Goal: Check status: Check status

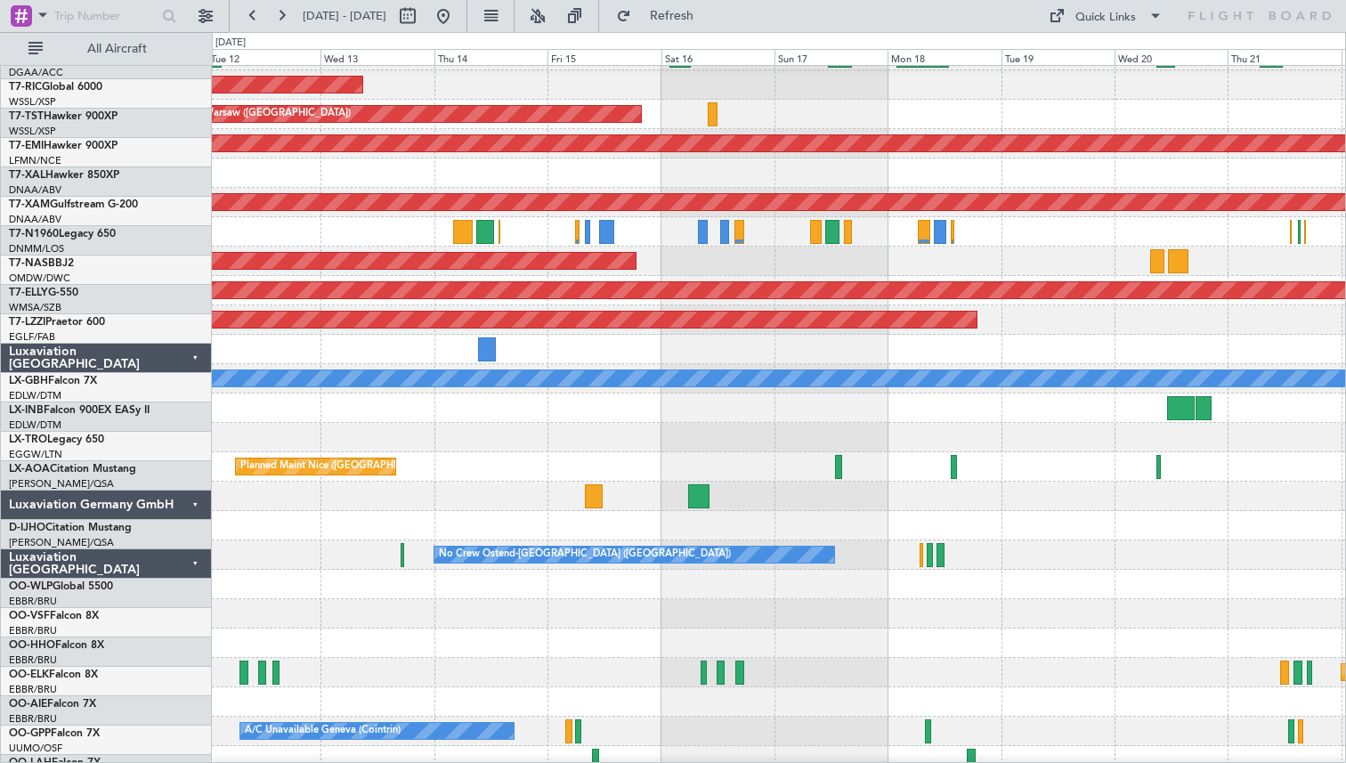
scroll to position [591, 0]
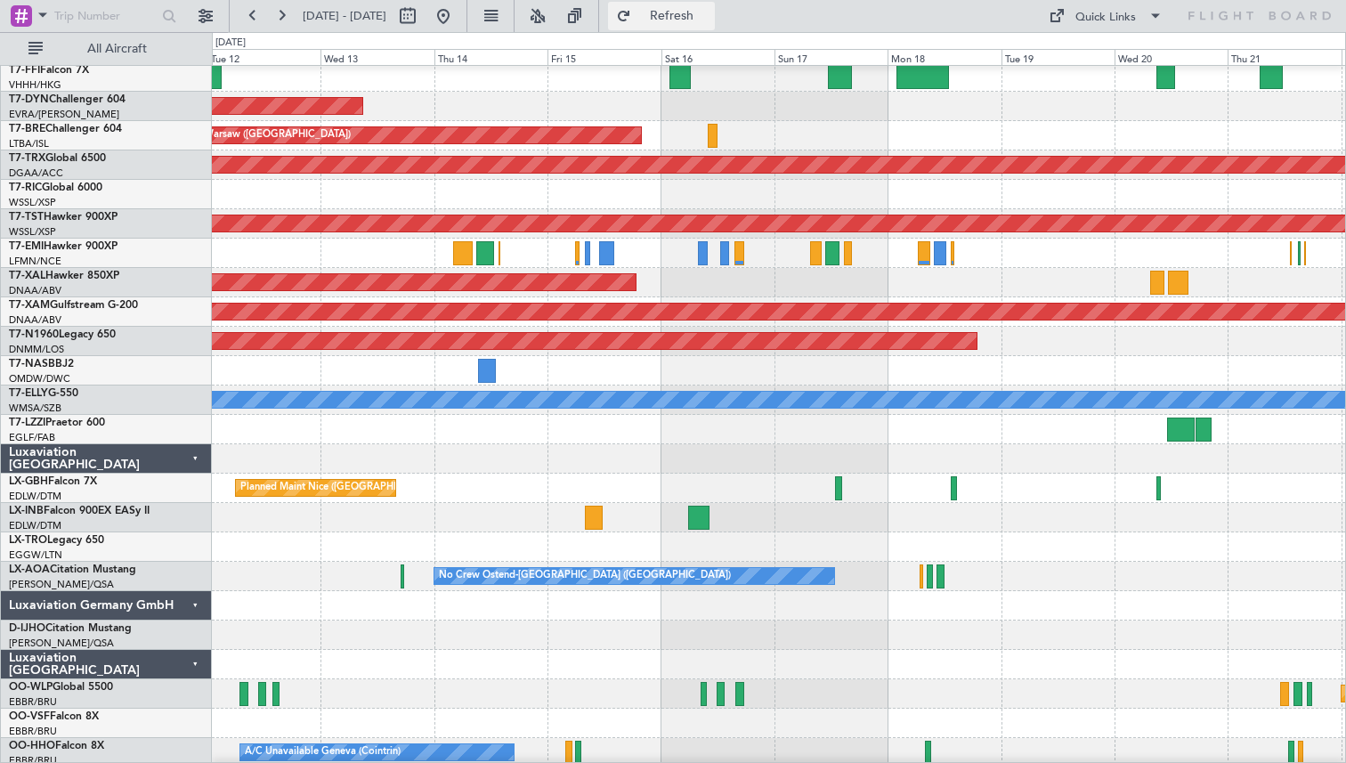
click at [684, 10] on button "Refresh" at bounding box center [661, 16] width 107 height 28
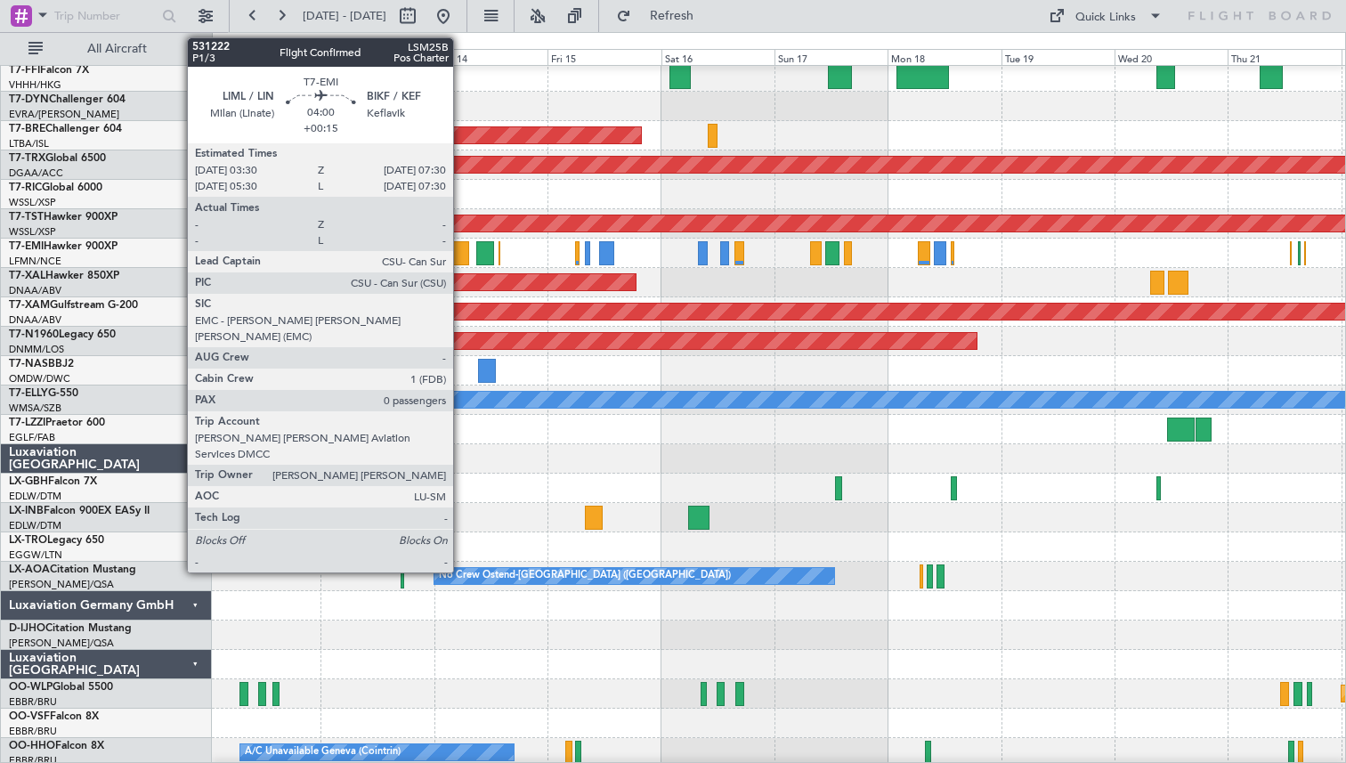
click at [461, 255] on div at bounding box center [459, 253] width 20 height 24
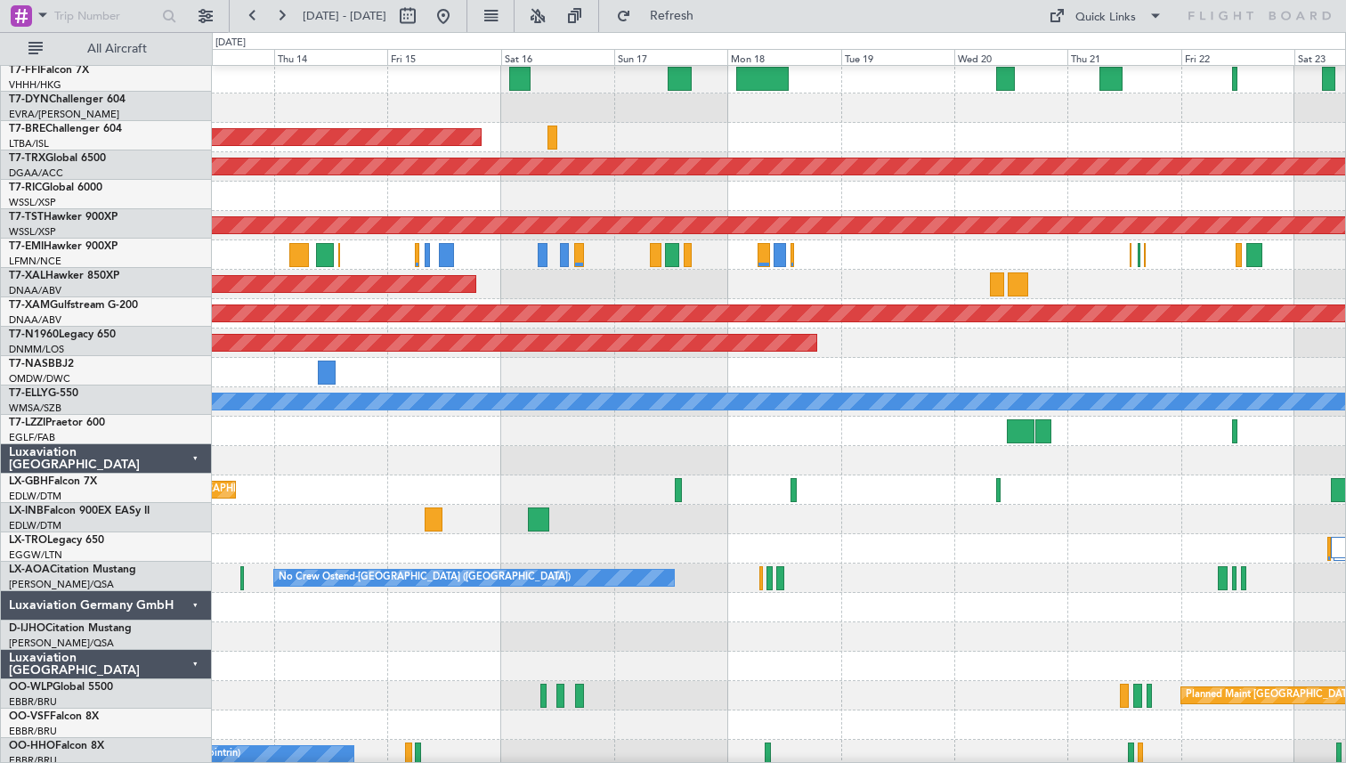
scroll to position [595, 0]
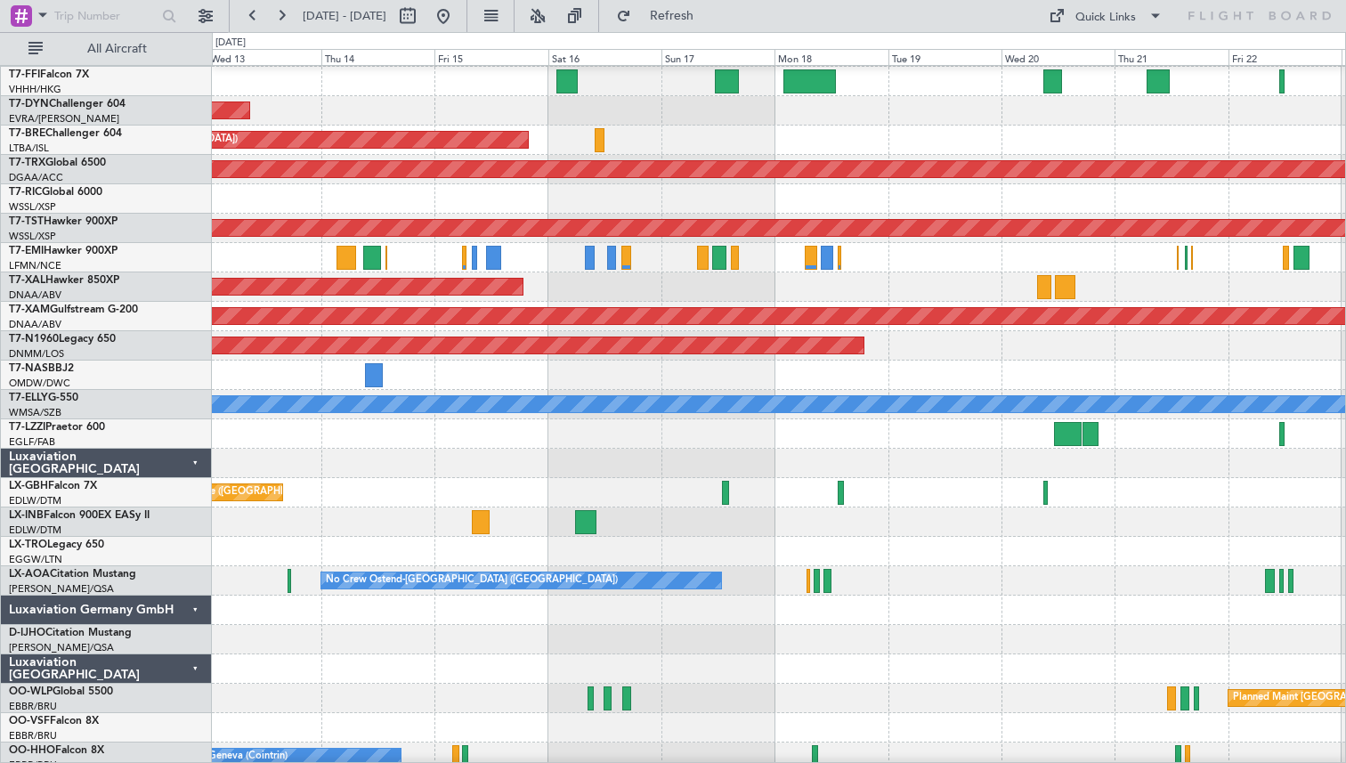
click at [637, 289] on div "Planned Maint [PERSON_NAME]" at bounding box center [778, 286] width 1133 height 29
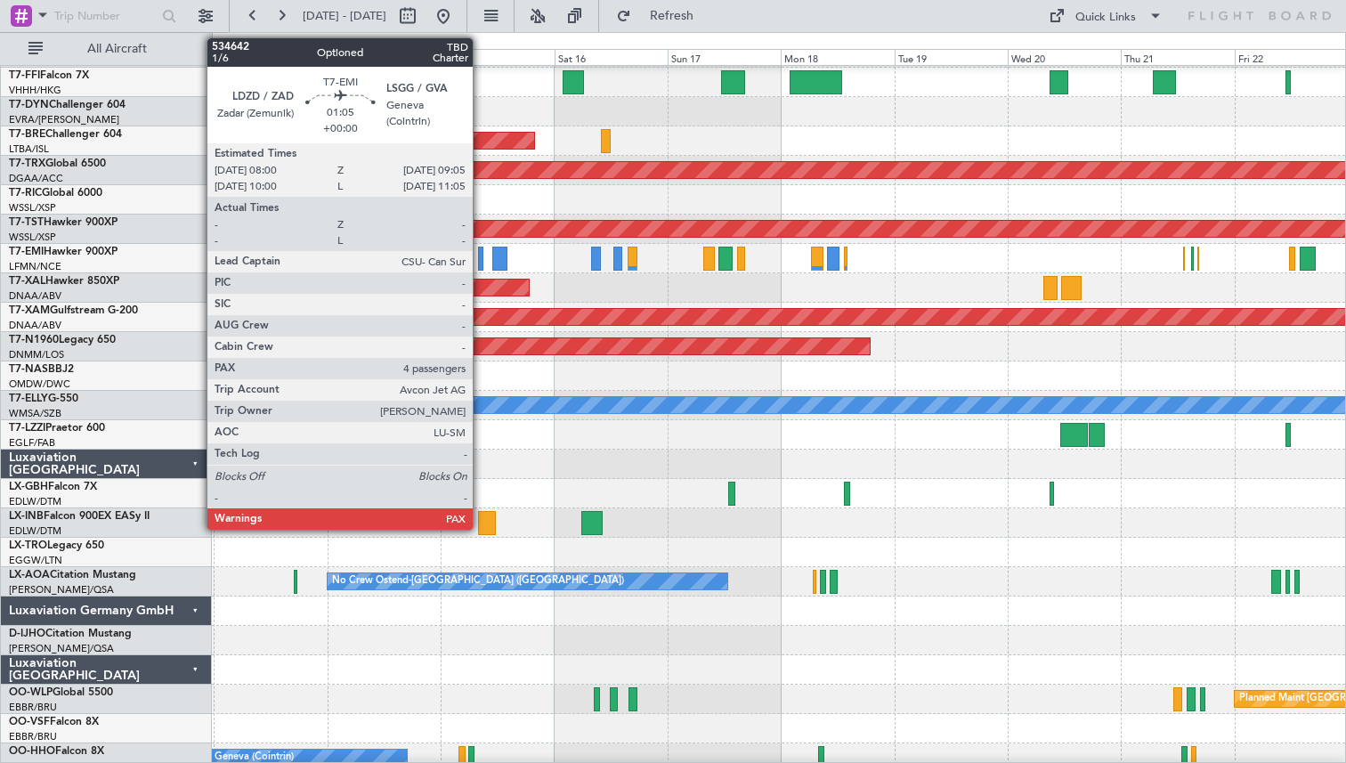
scroll to position [583, 0]
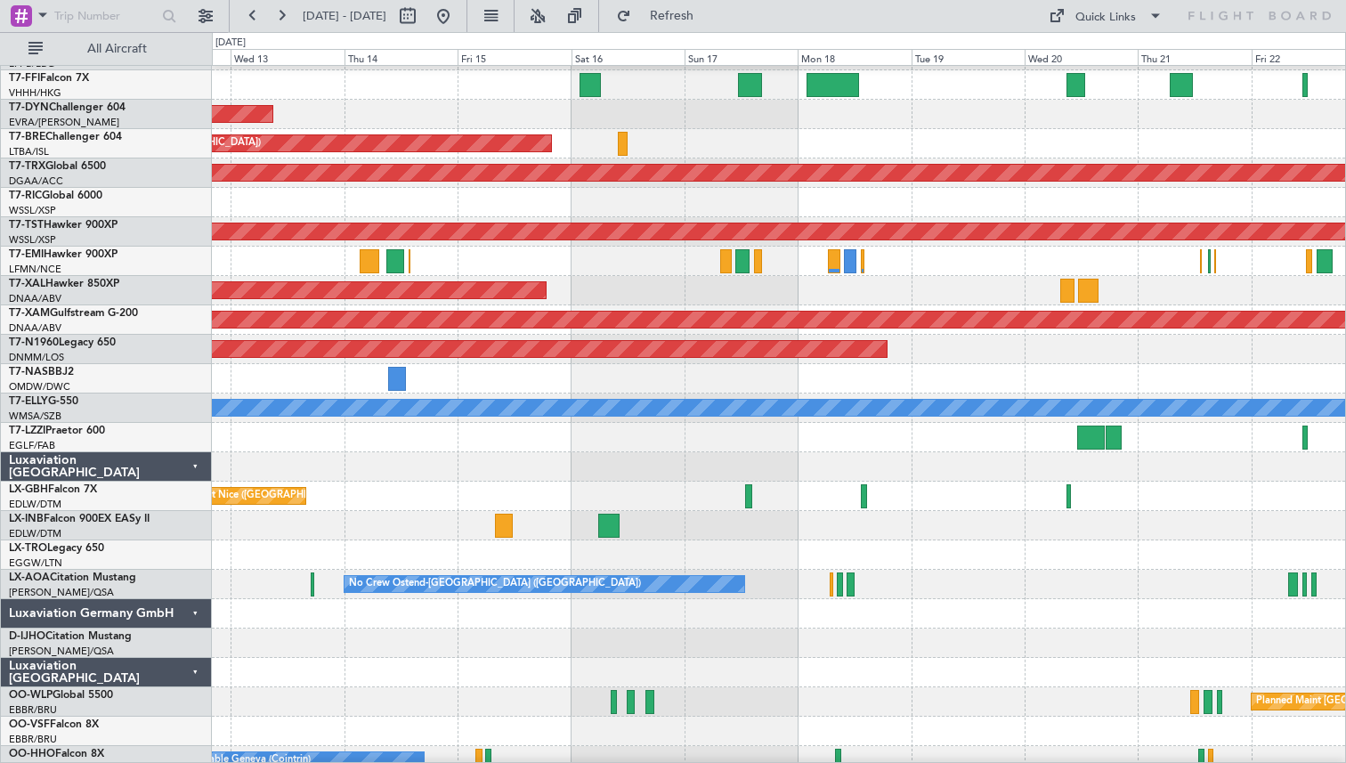
click at [838, 511] on div "Planned Maint Nice ([GEOGRAPHIC_DATA])" at bounding box center [778, 496] width 1133 height 29
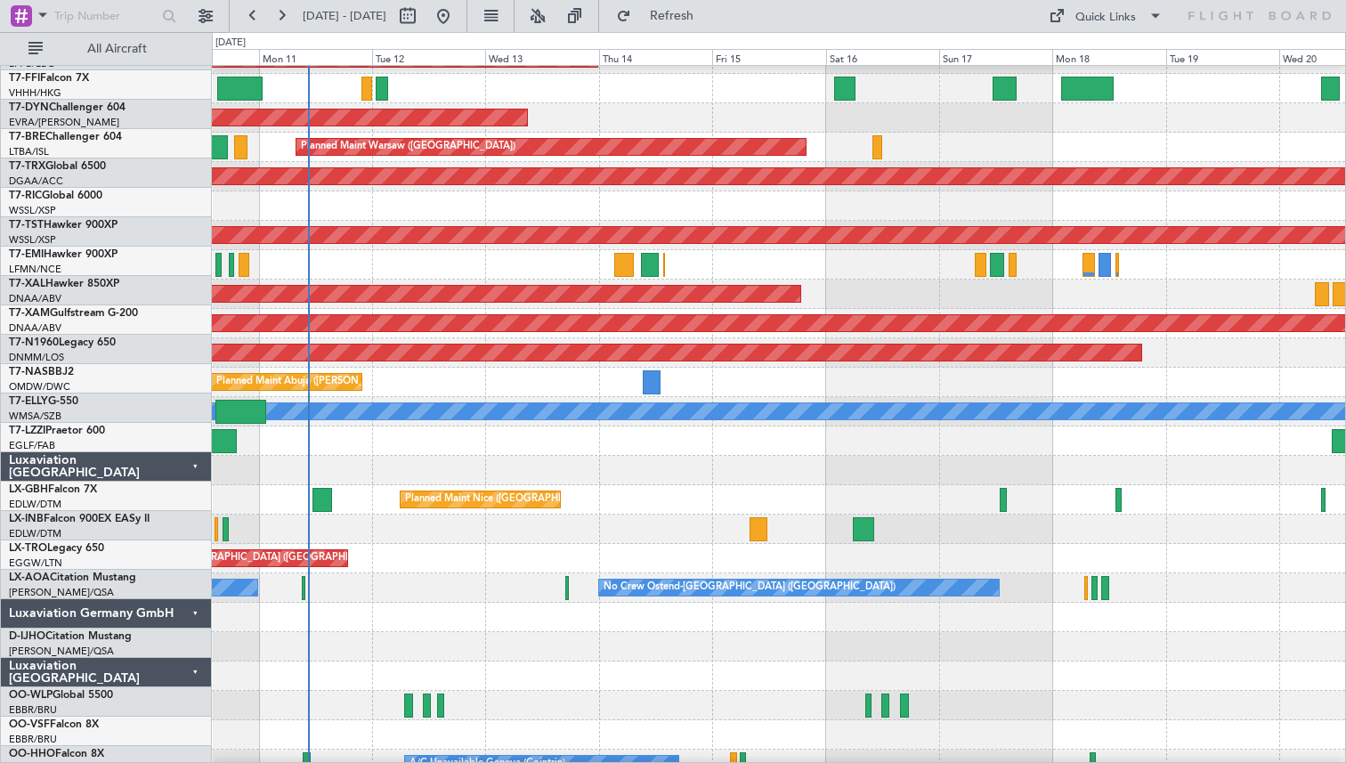
scroll to position [579, 0]
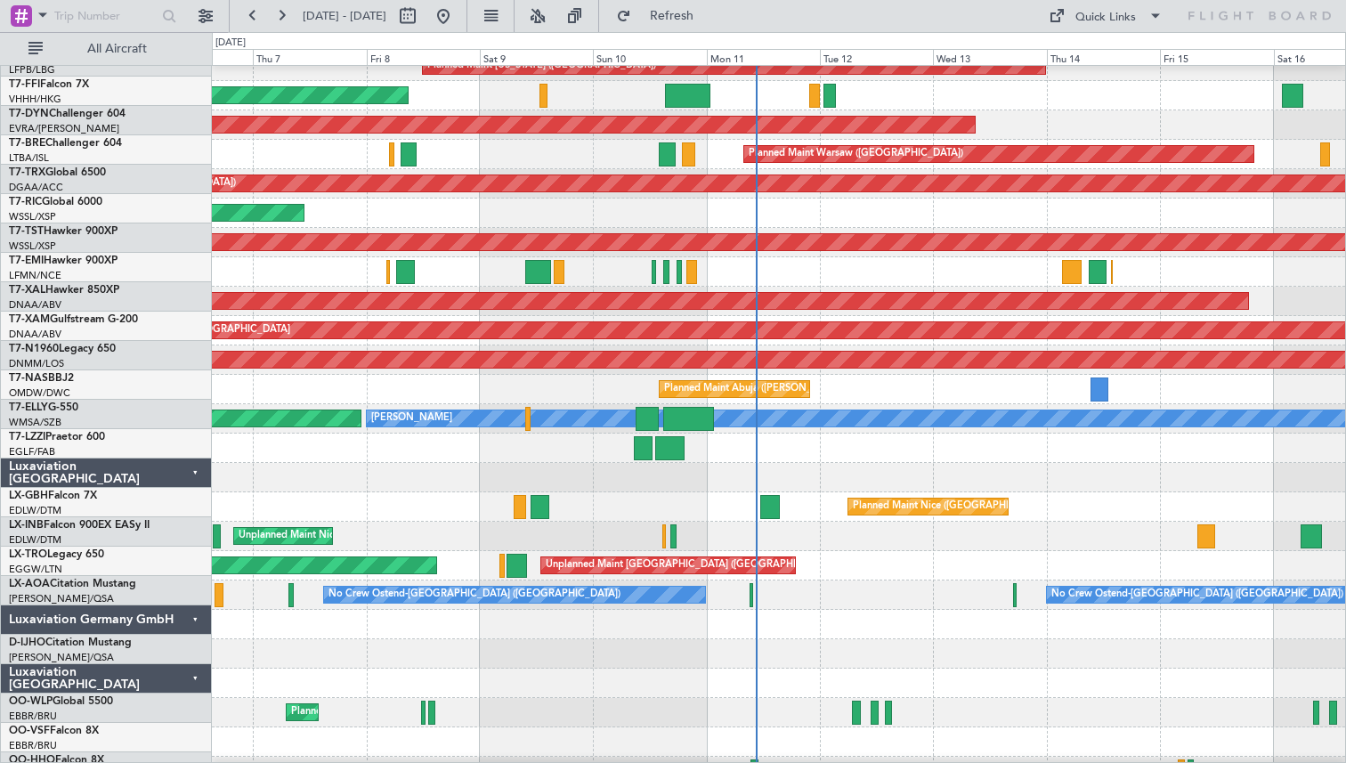
click at [943, 519] on div "Planned Maint Nice ([GEOGRAPHIC_DATA])" at bounding box center [778, 506] width 1133 height 29
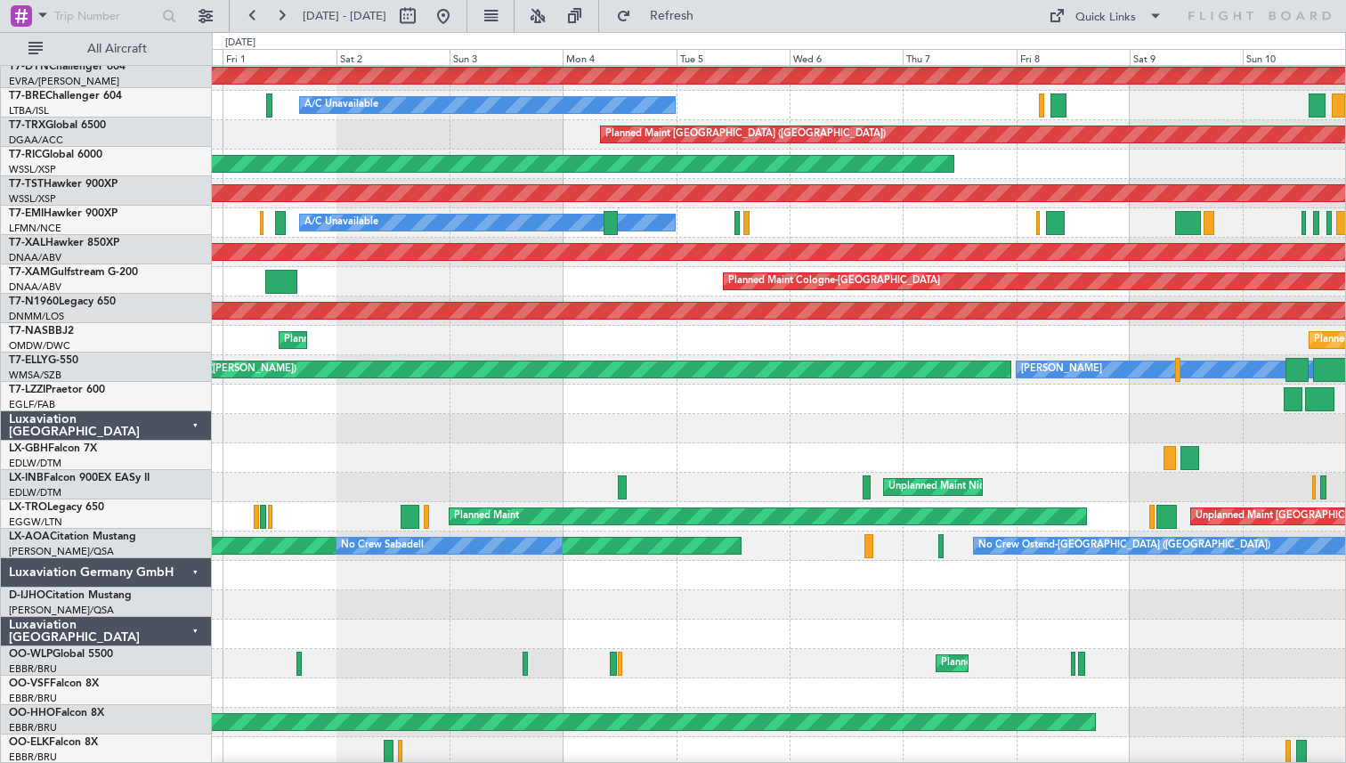
scroll to position [620, 0]
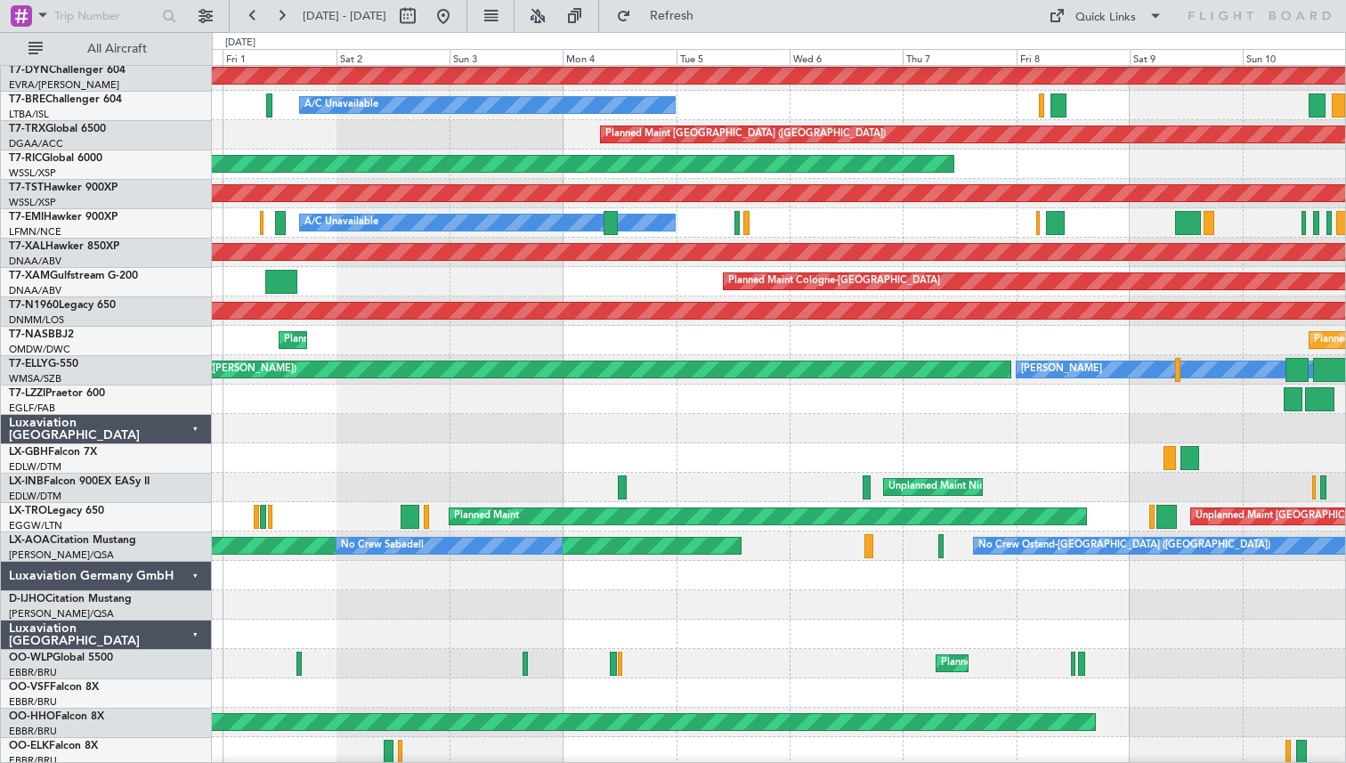
click at [1220, 501] on div "Unplanned Maint Nice ([GEOGRAPHIC_DATA])" at bounding box center [778, 487] width 1133 height 29
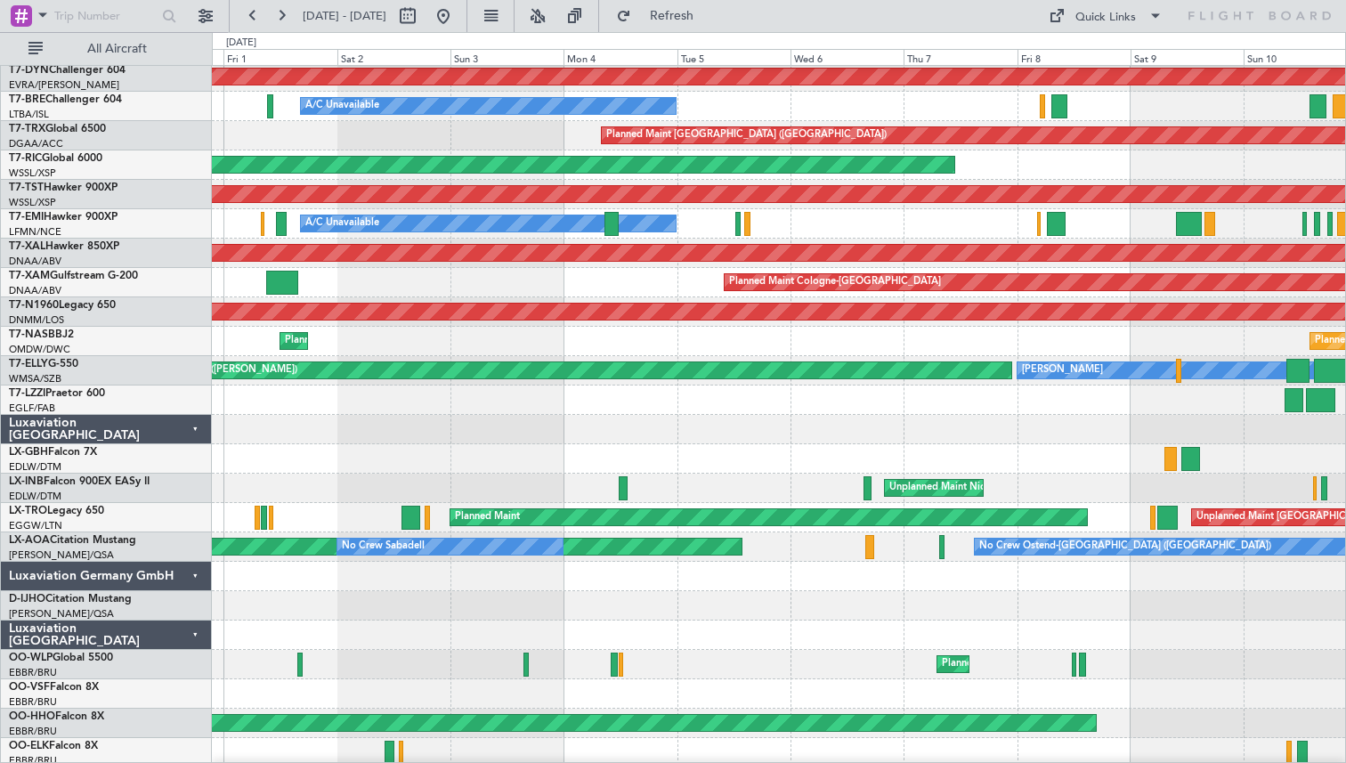
click at [603, 239] on div "A/C Unavailable Planned Maint [GEOGRAPHIC_DATA]" at bounding box center [778, 223] width 1133 height 29
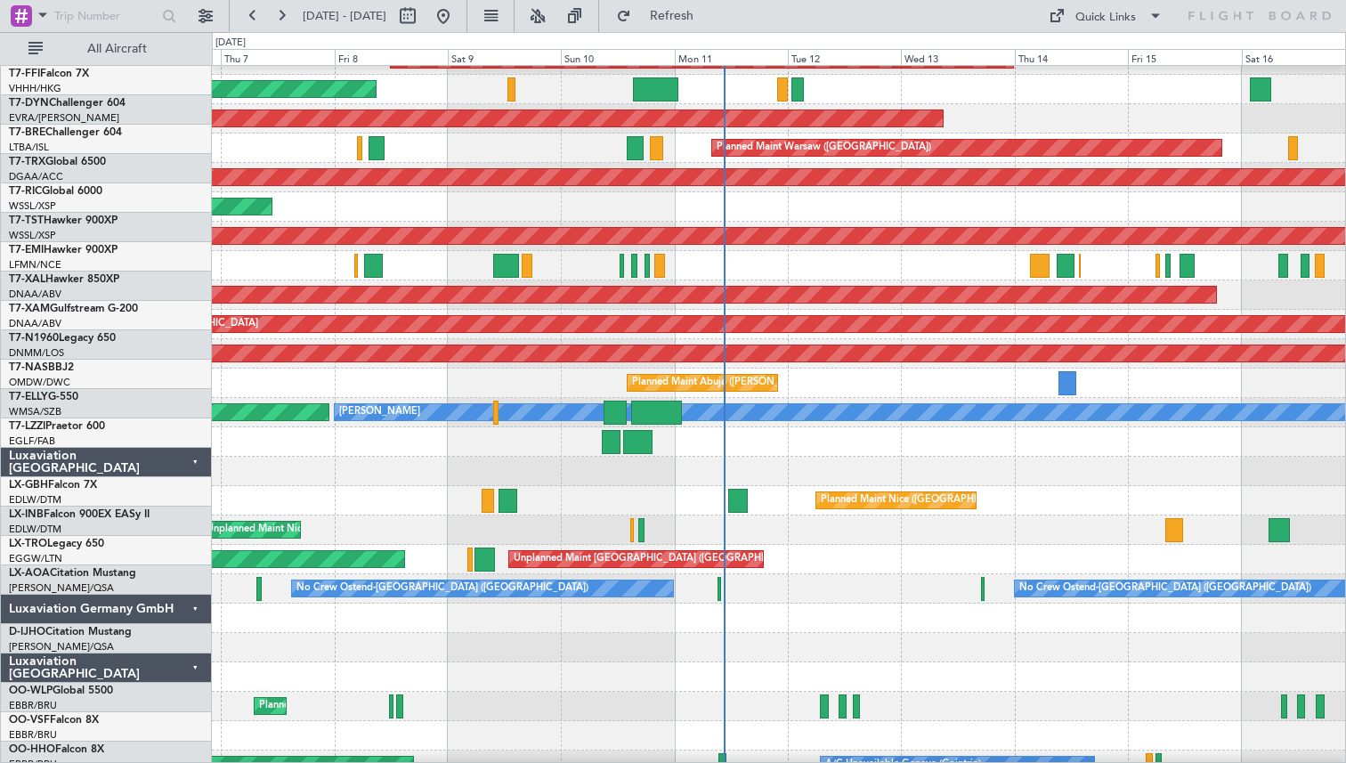
scroll to position [579, 0]
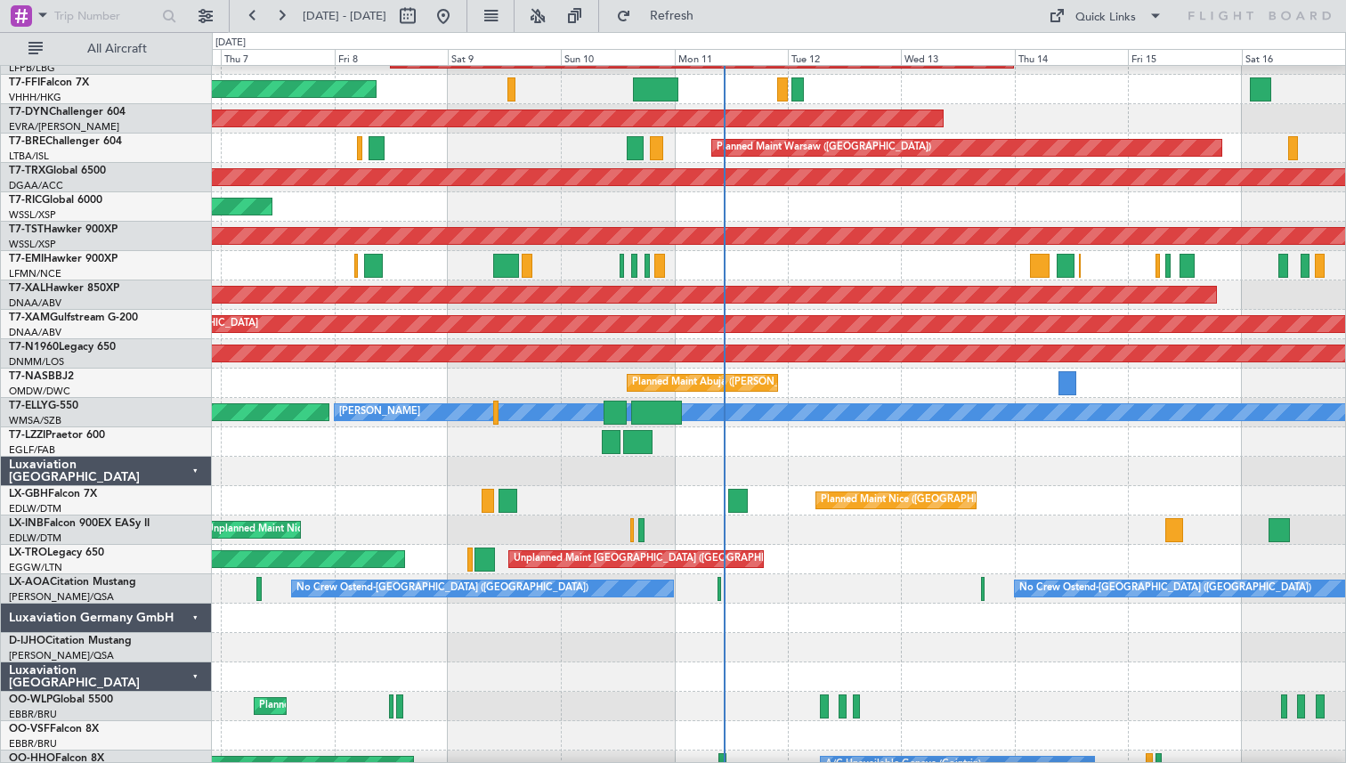
click at [556, 264] on div "A/C Unavailable" at bounding box center [778, 265] width 1133 height 29
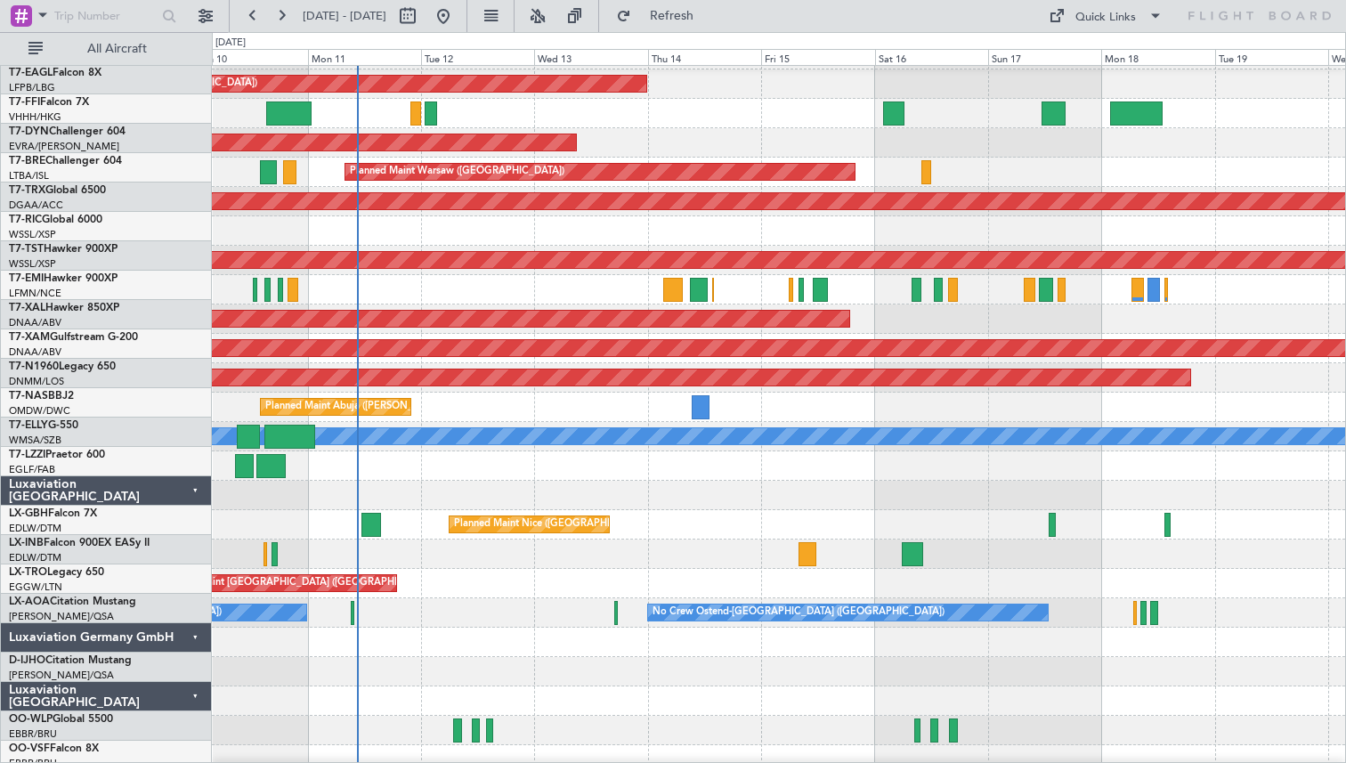
click at [587, 291] on div at bounding box center [778, 289] width 1133 height 29
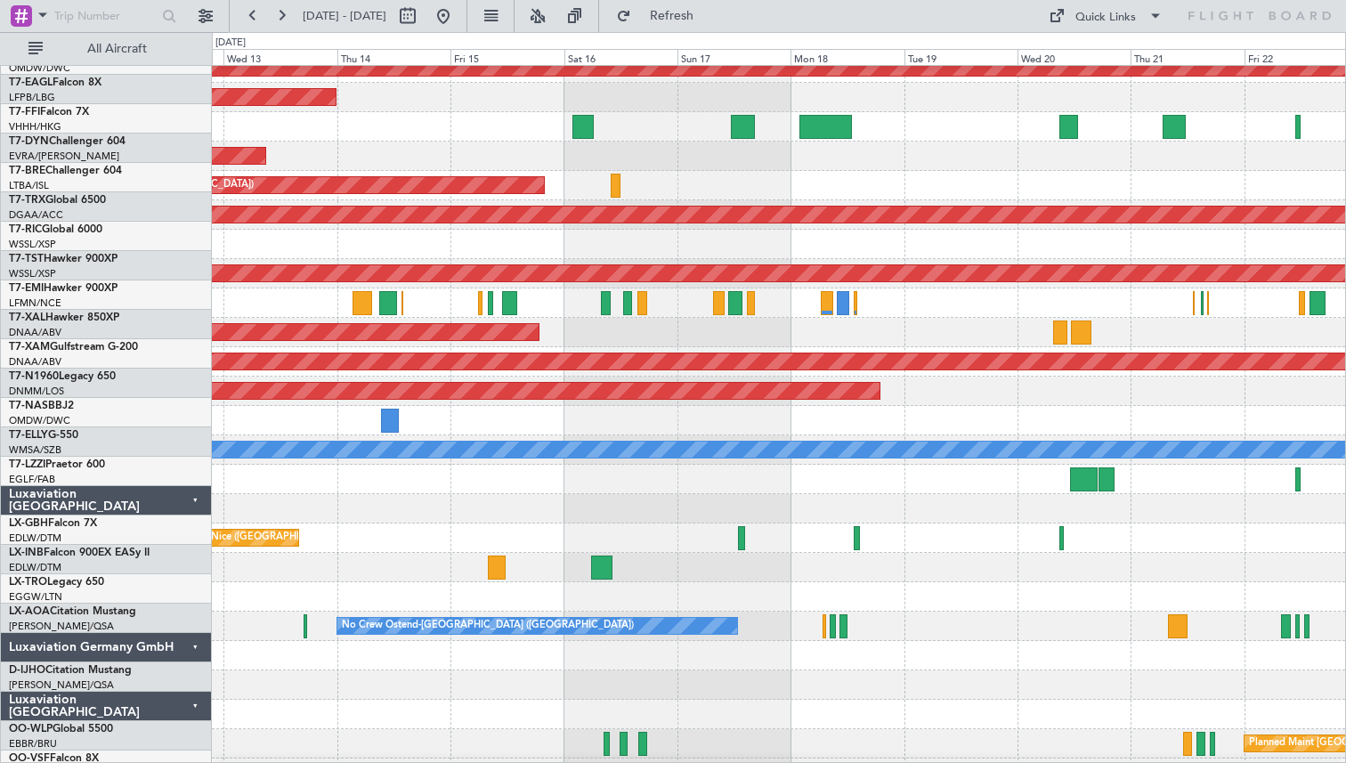
click at [705, 343] on div "Planned Maint [PERSON_NAME]" at bounding box center [778, 332] width 1133 height 29
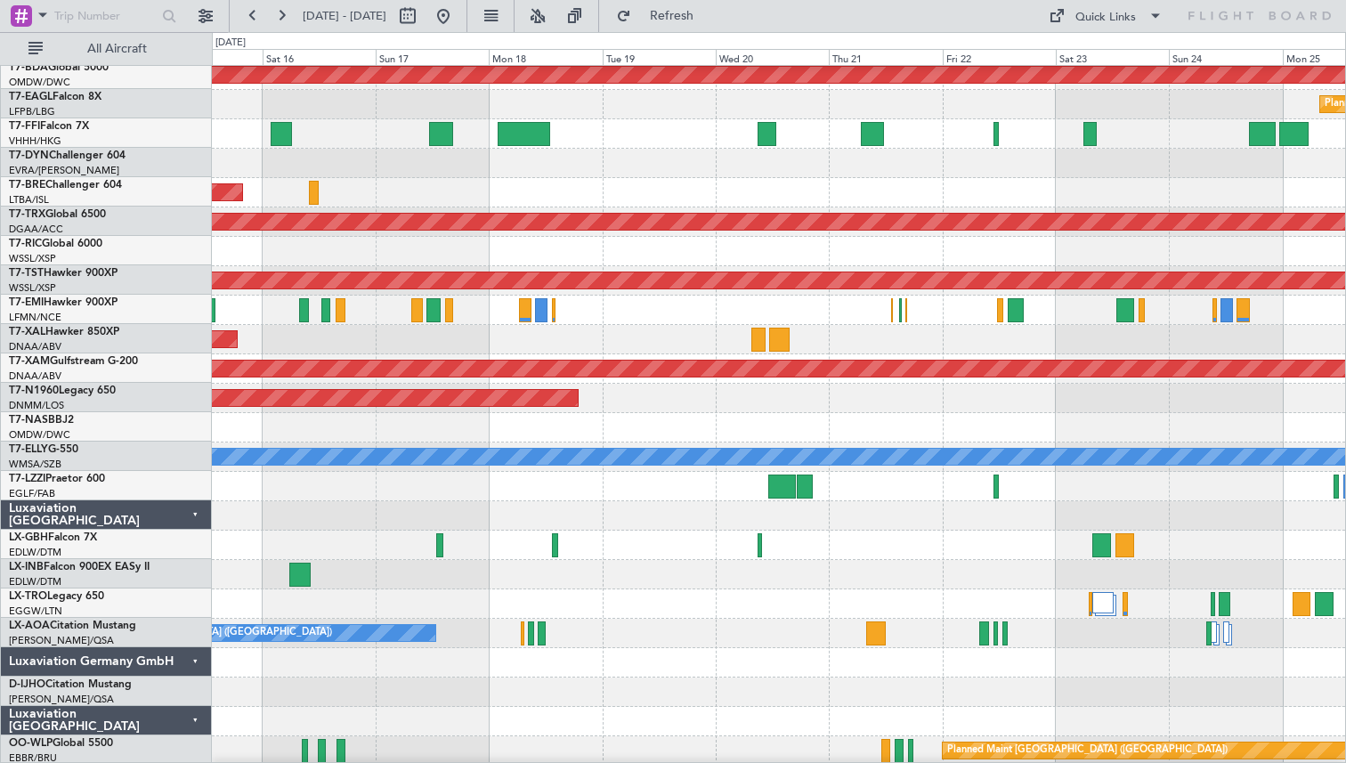
scroll to position [534, 0]
click at [680, 345] on div "Planned Maint [PERSON_NAME]" at bounding box center [778, 339] width 1133 height 29
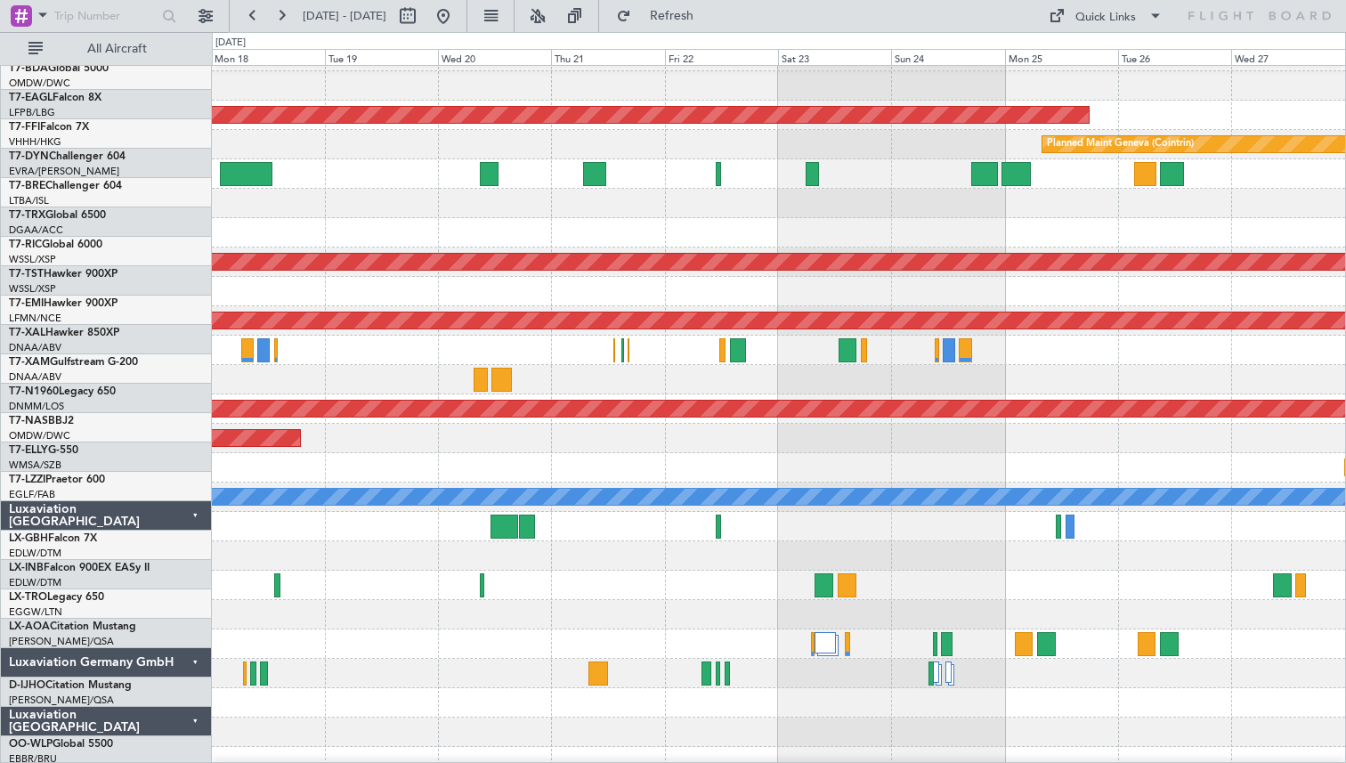
scroll to position [489, 0]
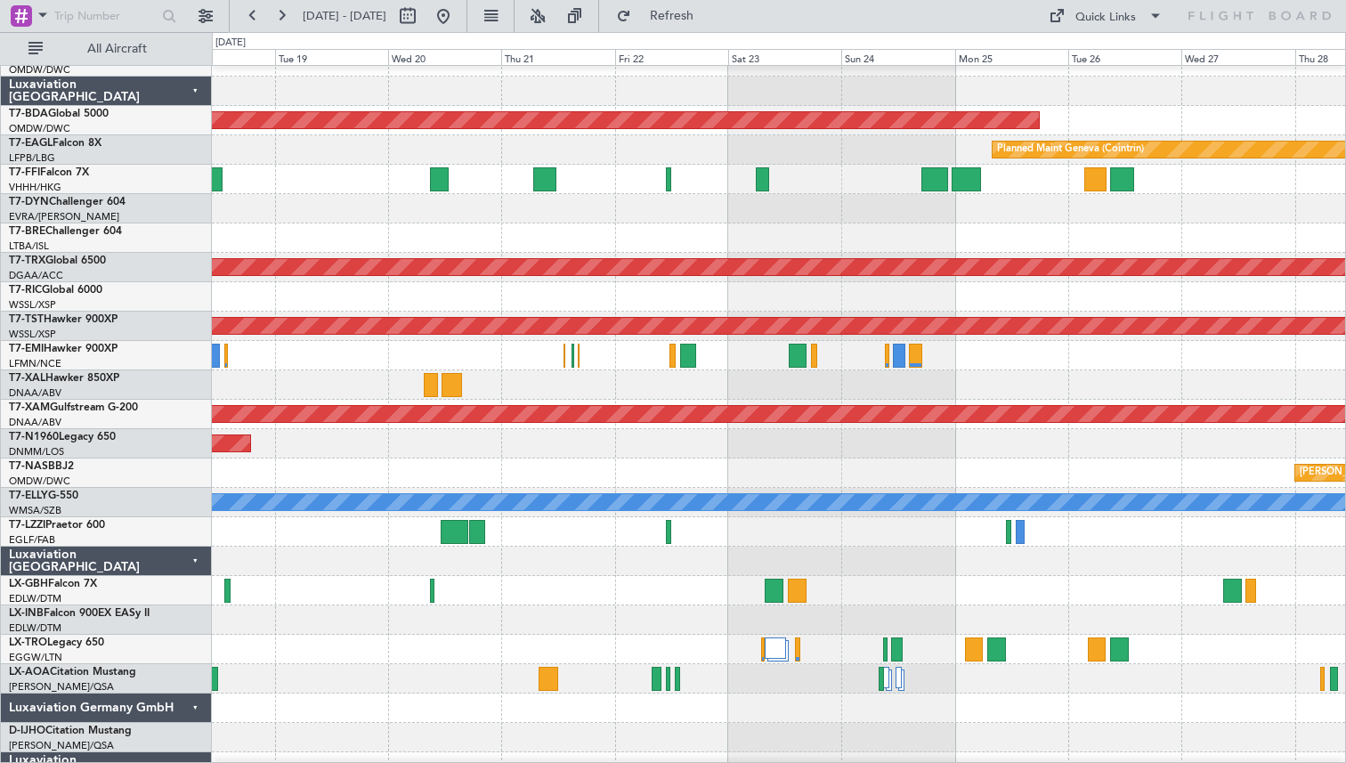
click at [868, 456] on div "Planned Maint [GEOGRAPHIC_DATA] ([GEOGRAPHIC_DATA])" at bounding box center [778, 443] width 1133 height 29
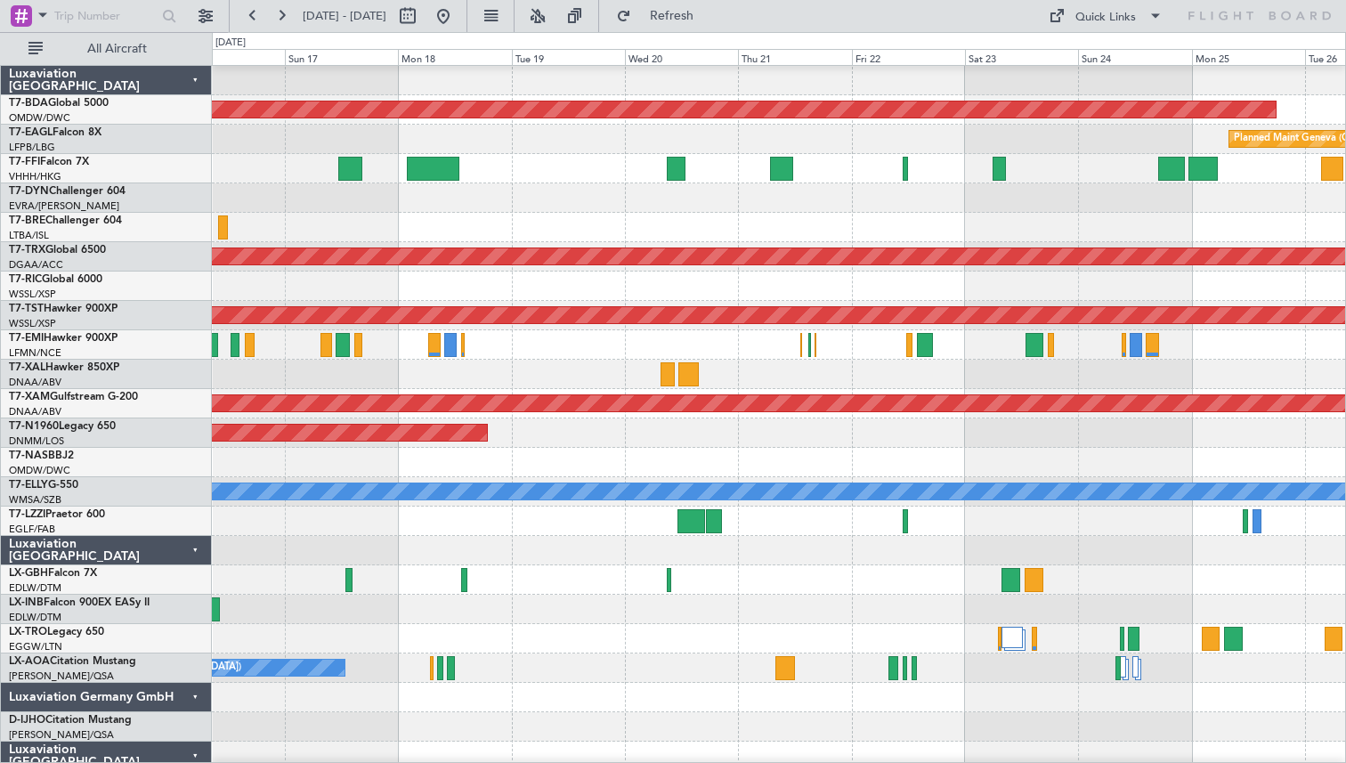
click at [536, 348] on div at bounding box center [778, 344] width 1133 height 29
click at [457, 4] on button at bounding box center [443, 16] width 28 height 28
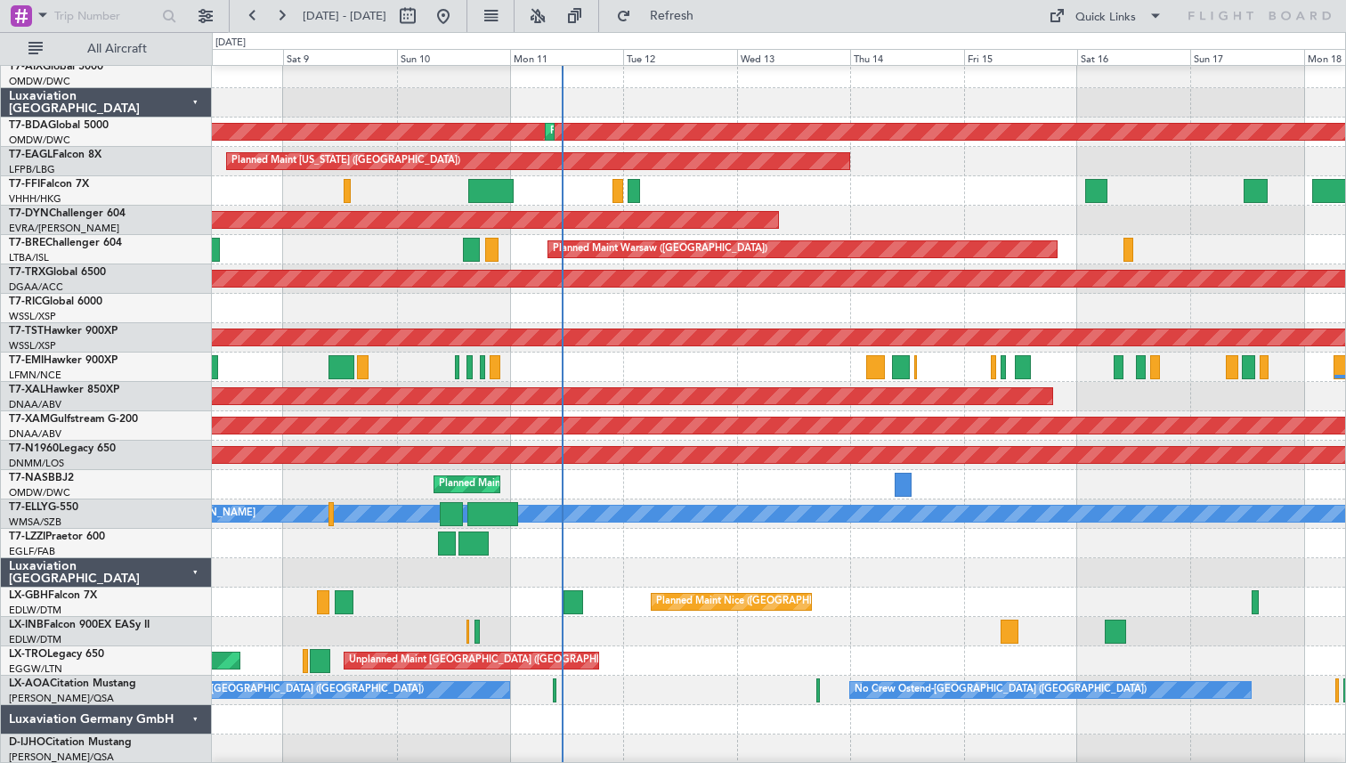
click at [454, 572] on div at bounding box center [778, 572] width 1133 height 29
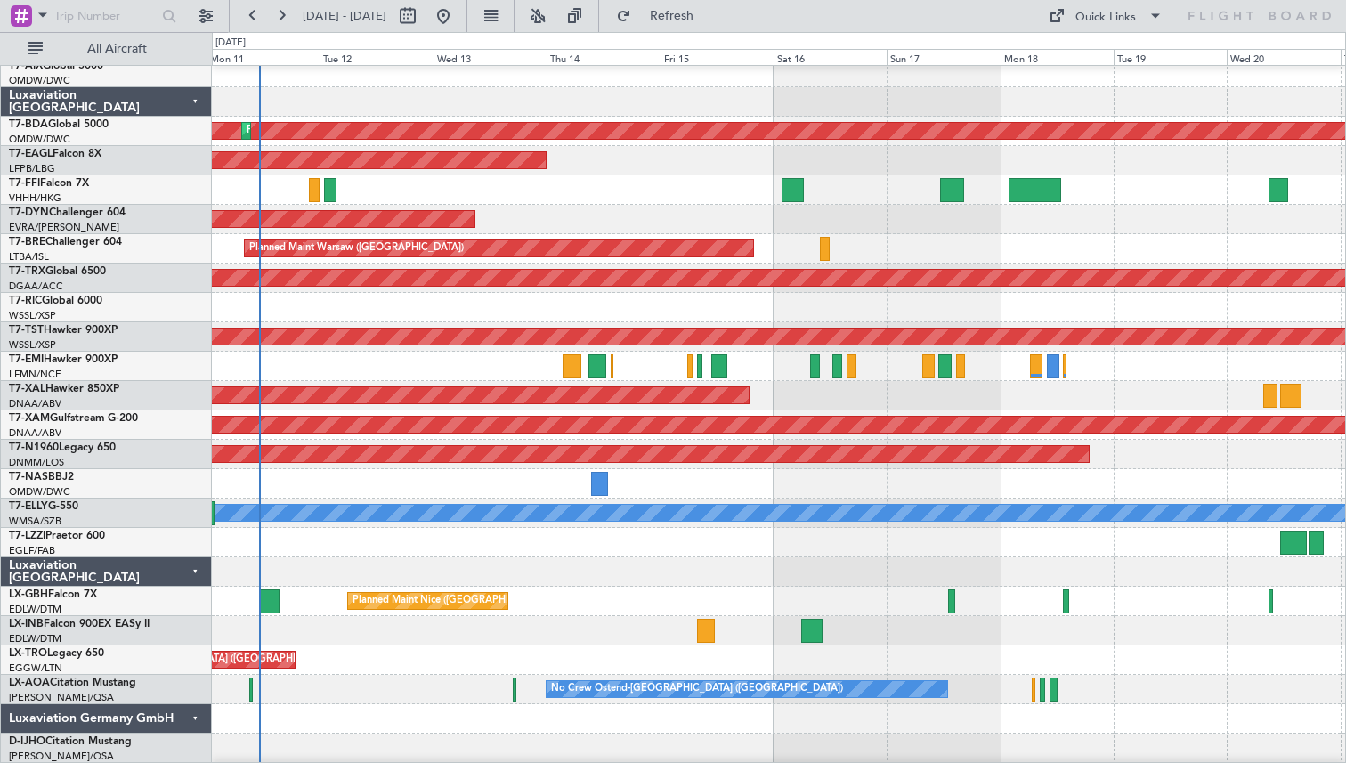
click at [412, 408] on div "Planned Maint [PERSON_NAME]" at bounding box center [778, 395] width 1133 height 29
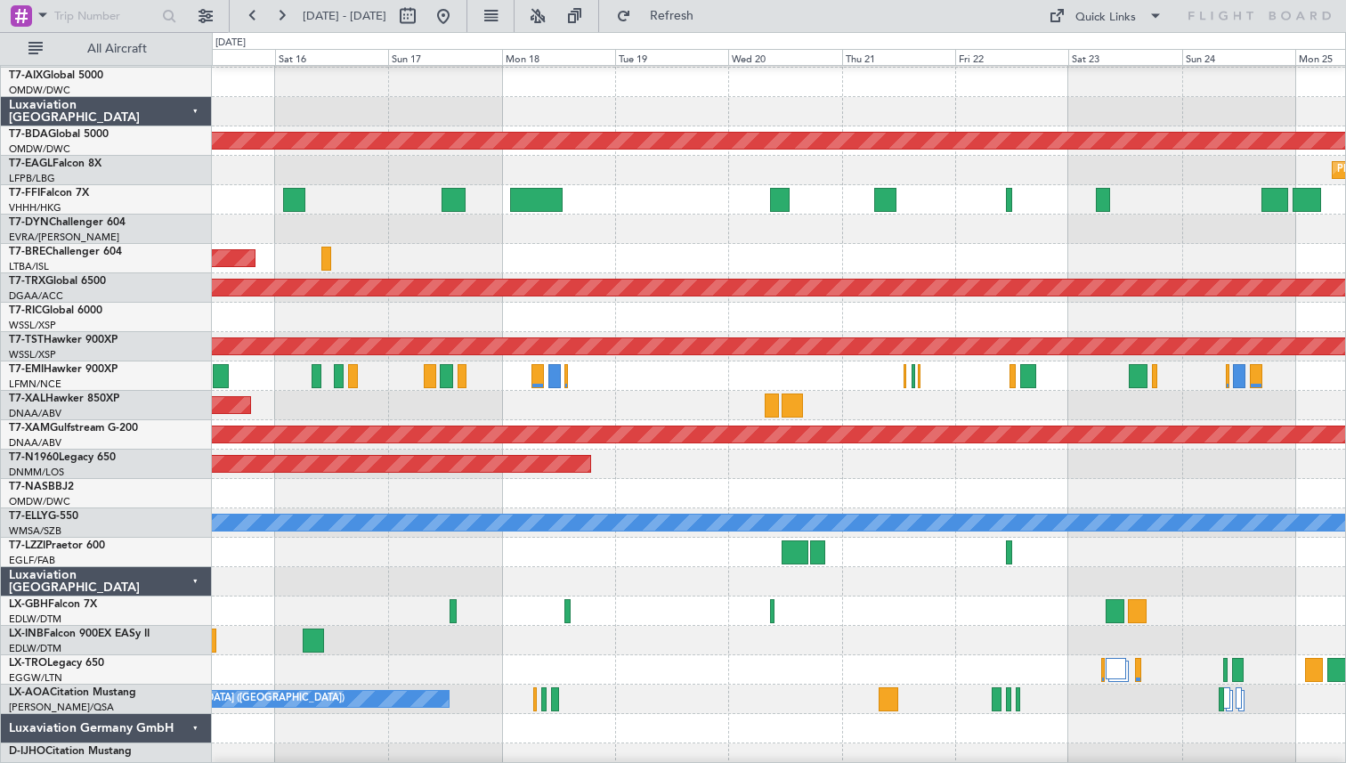
click at [1066, 391] on div "Planned Maint [PERSON_NAME]" at bounding box center [778, 405] width 1133 height 29
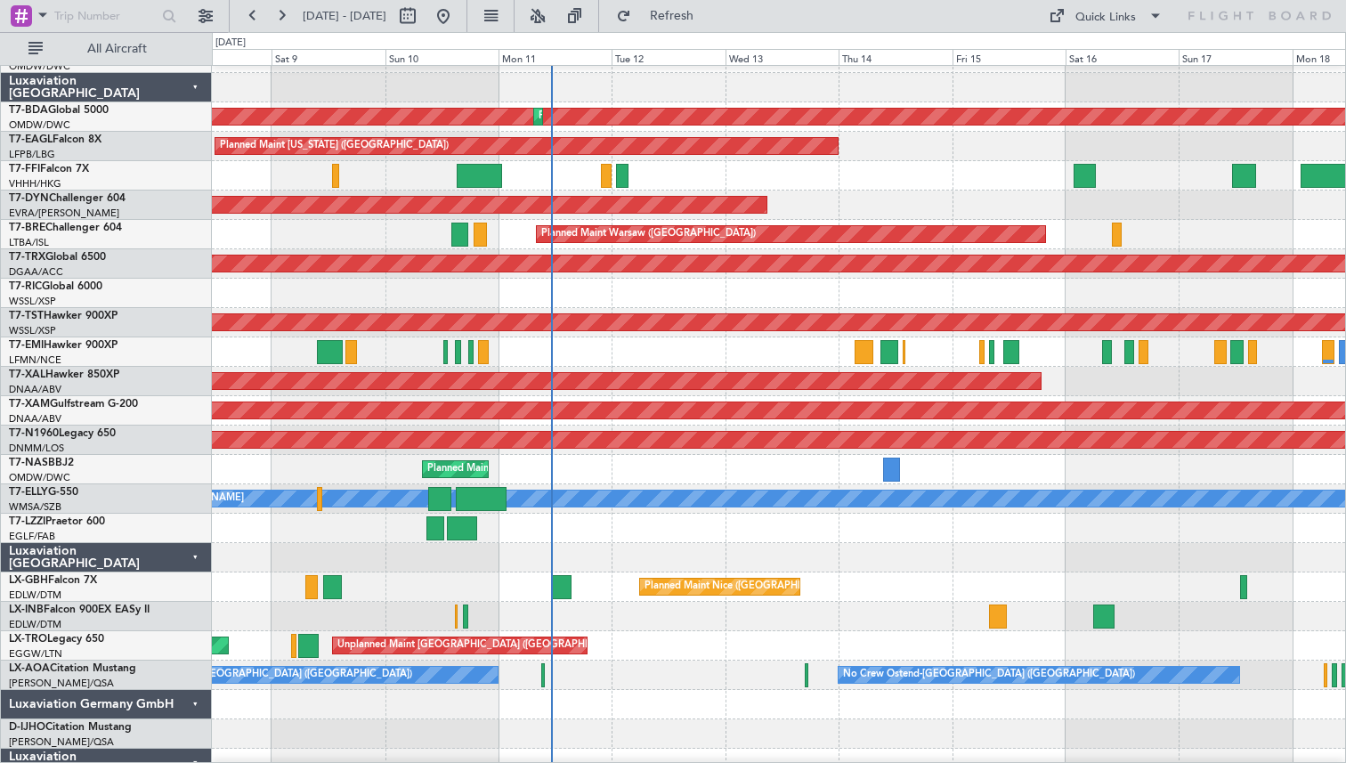
click at [851, 339] on div at bounding box center [778, 351] width 1133 height 29
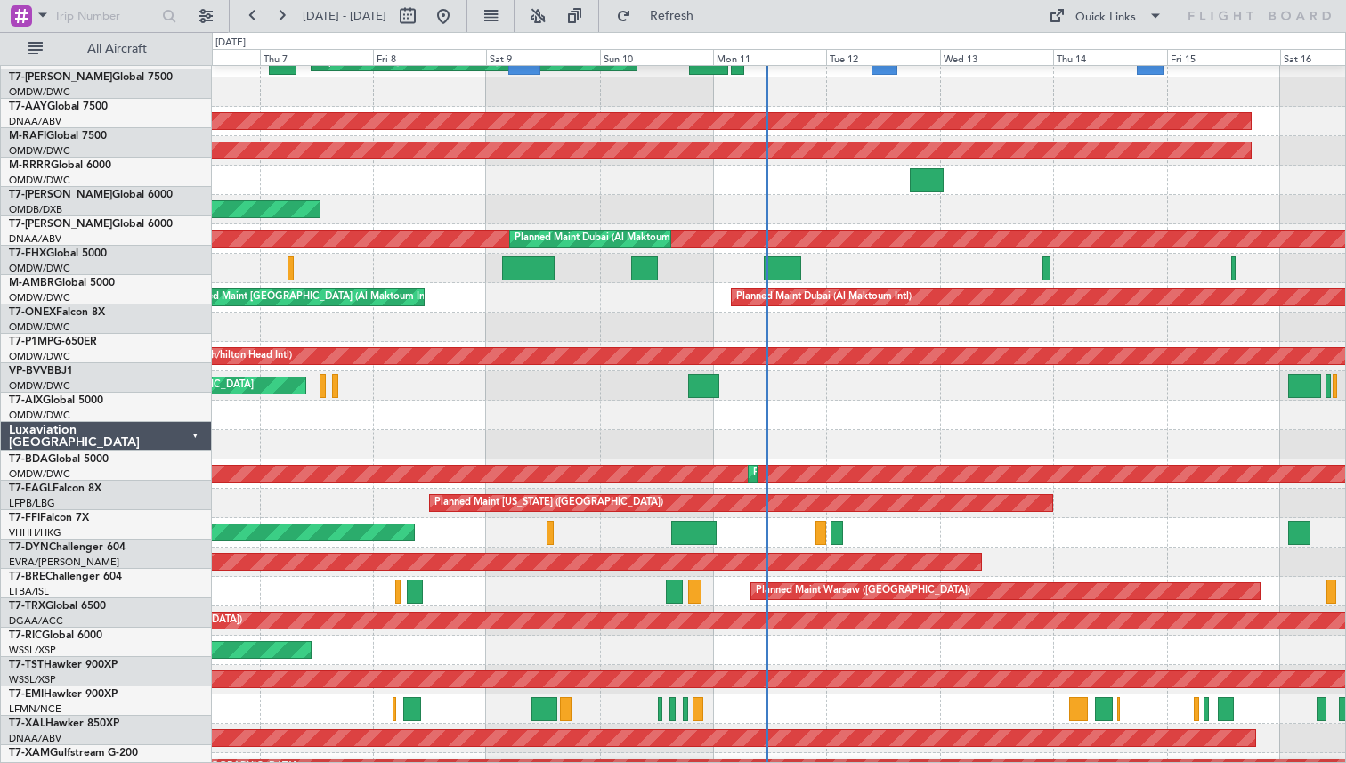
scroll to position [159, 0]
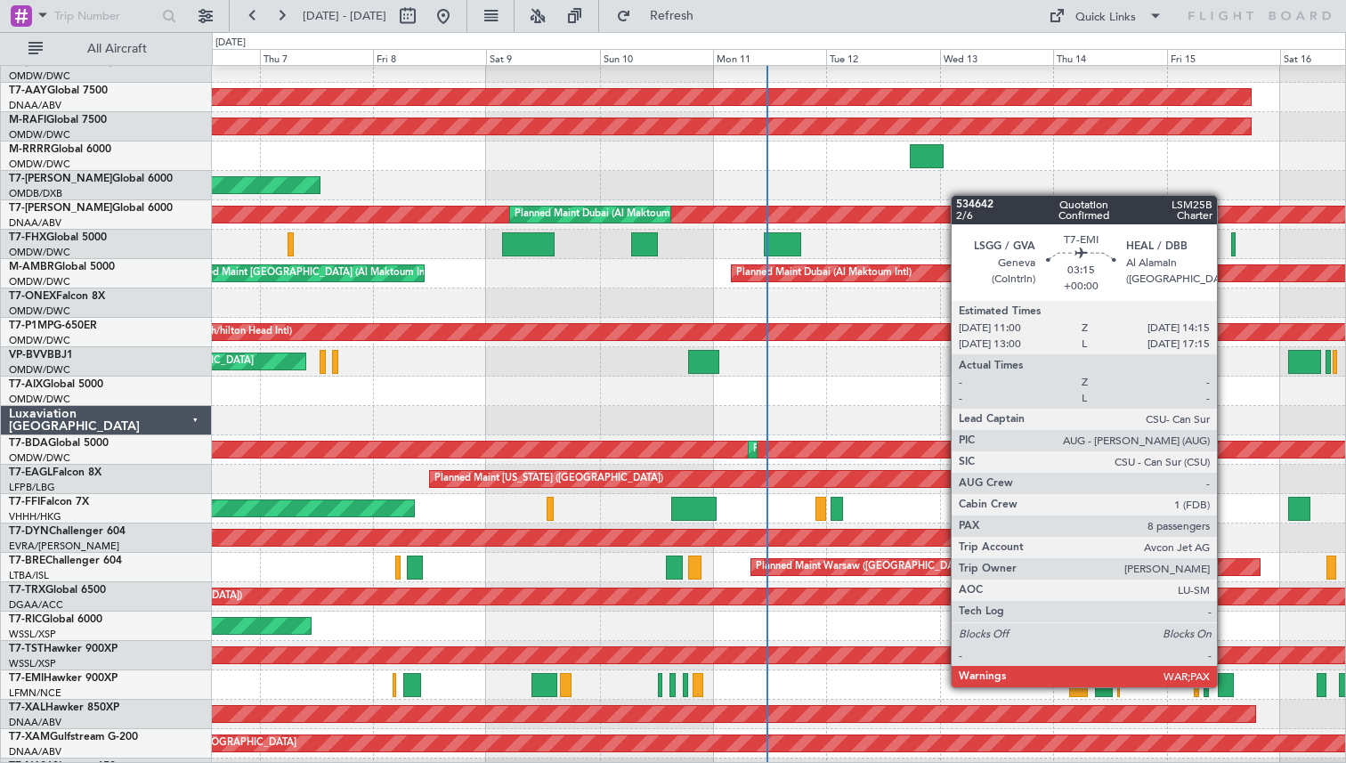
click at [1225, 686] on div at bounding box center [1226, 685] width 16 height 24
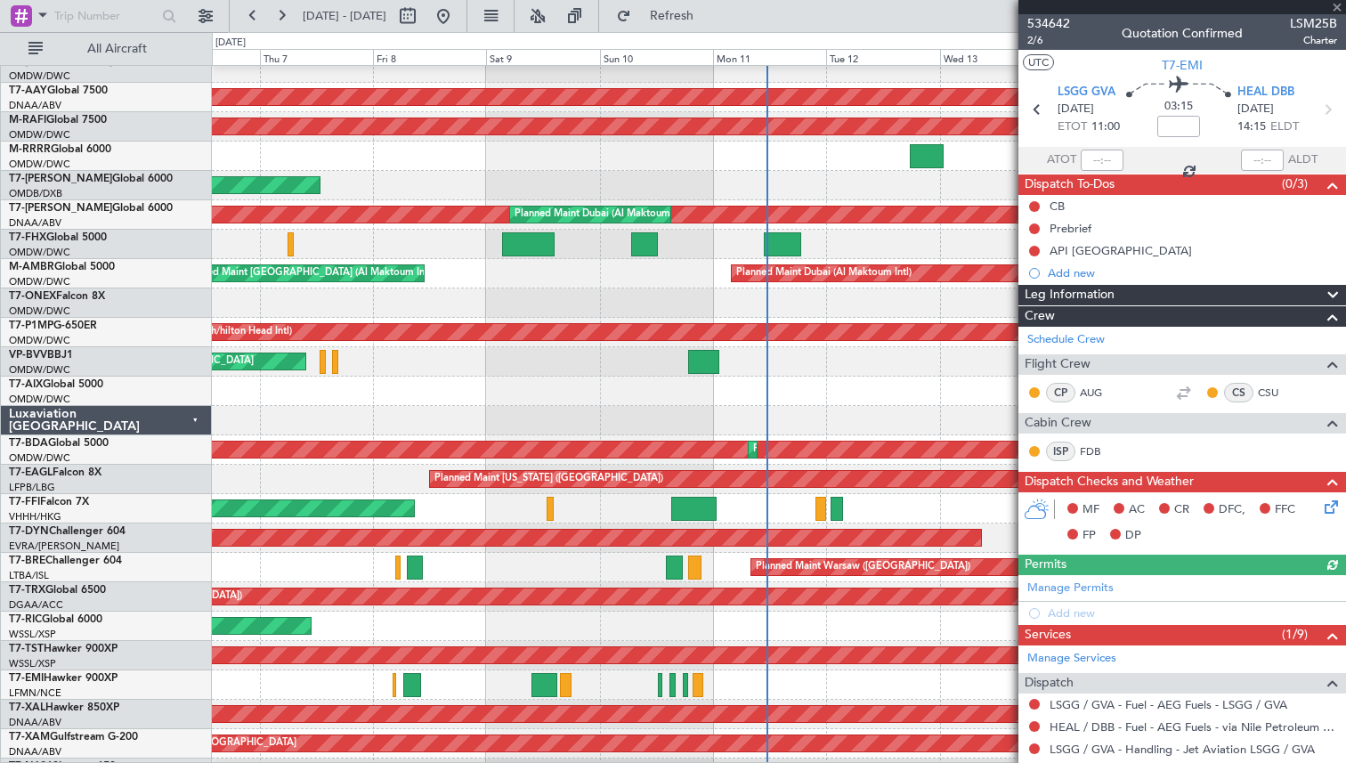
scroll to position [246, 0]
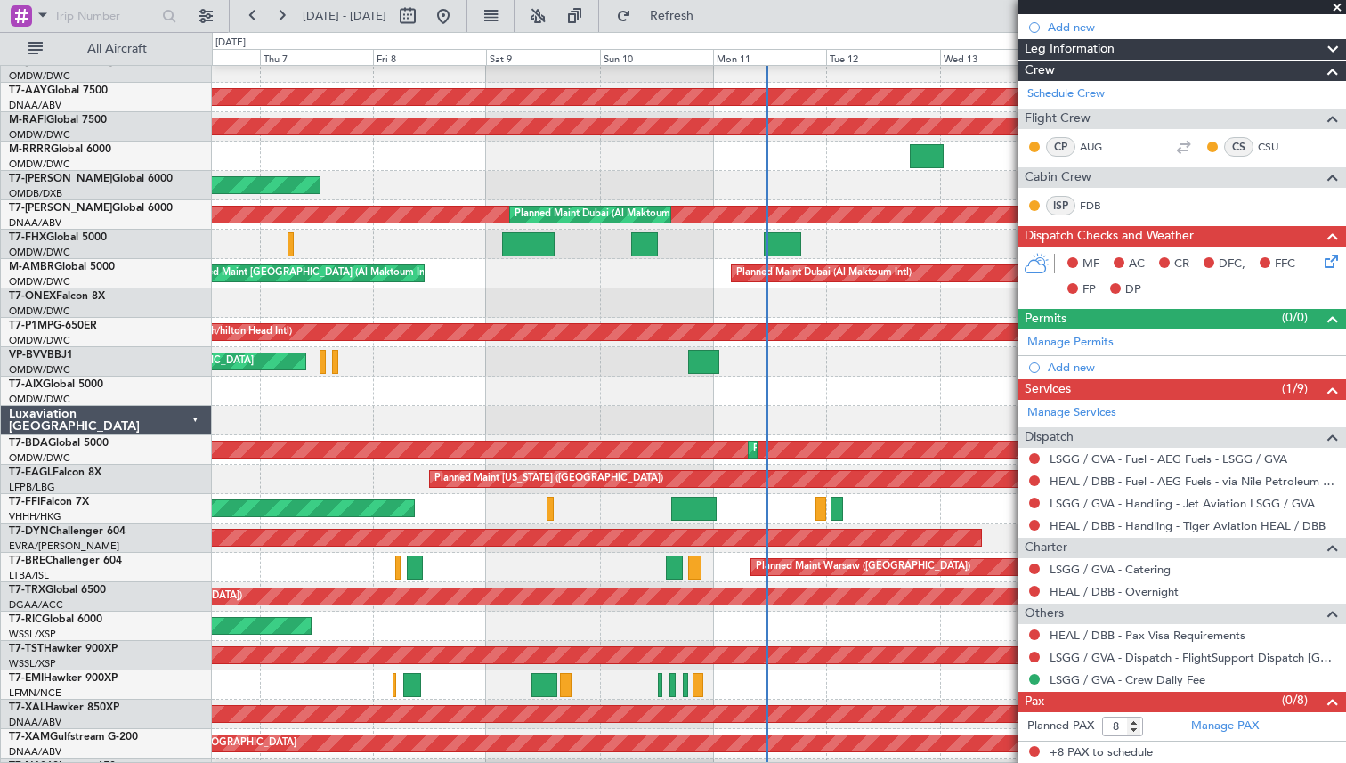
click at [1339, 5] on span at bounding box center [1337, 8] width 18 height 16
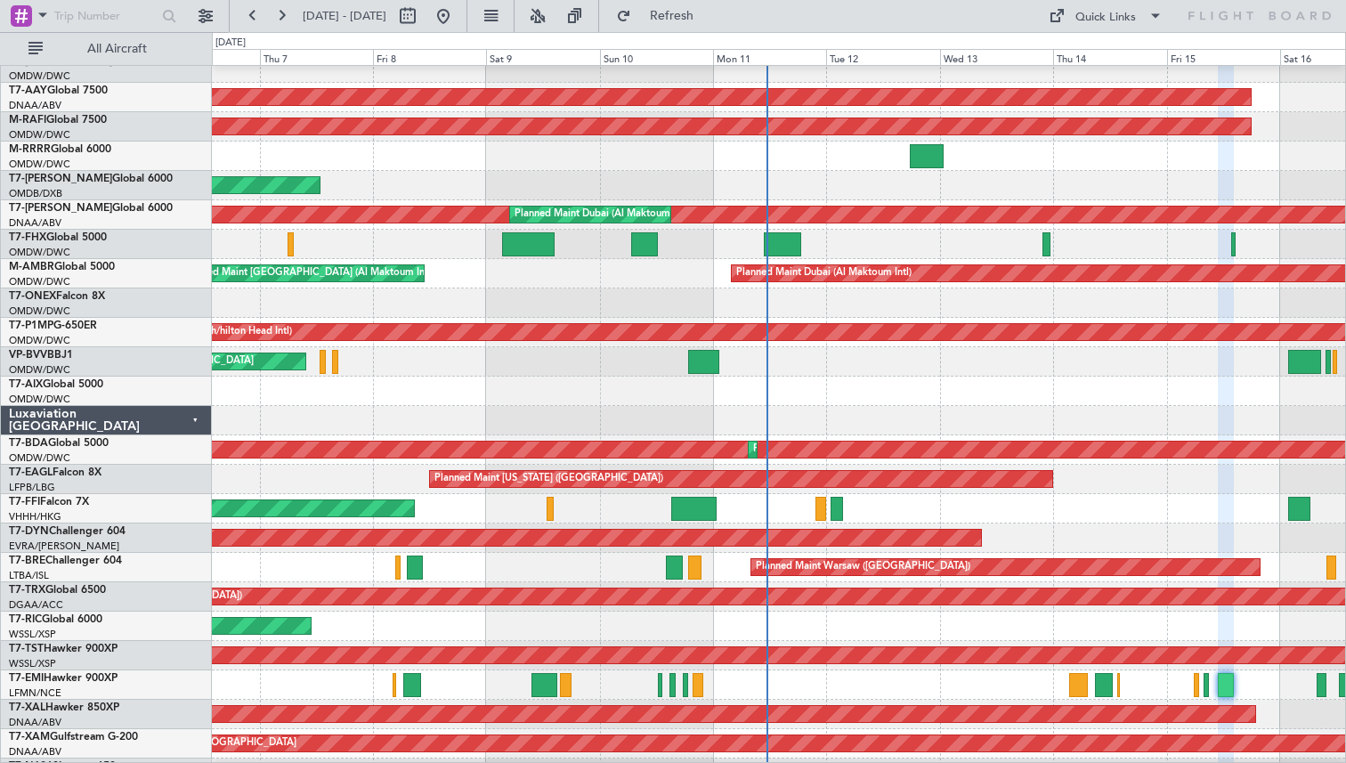
type input "0"
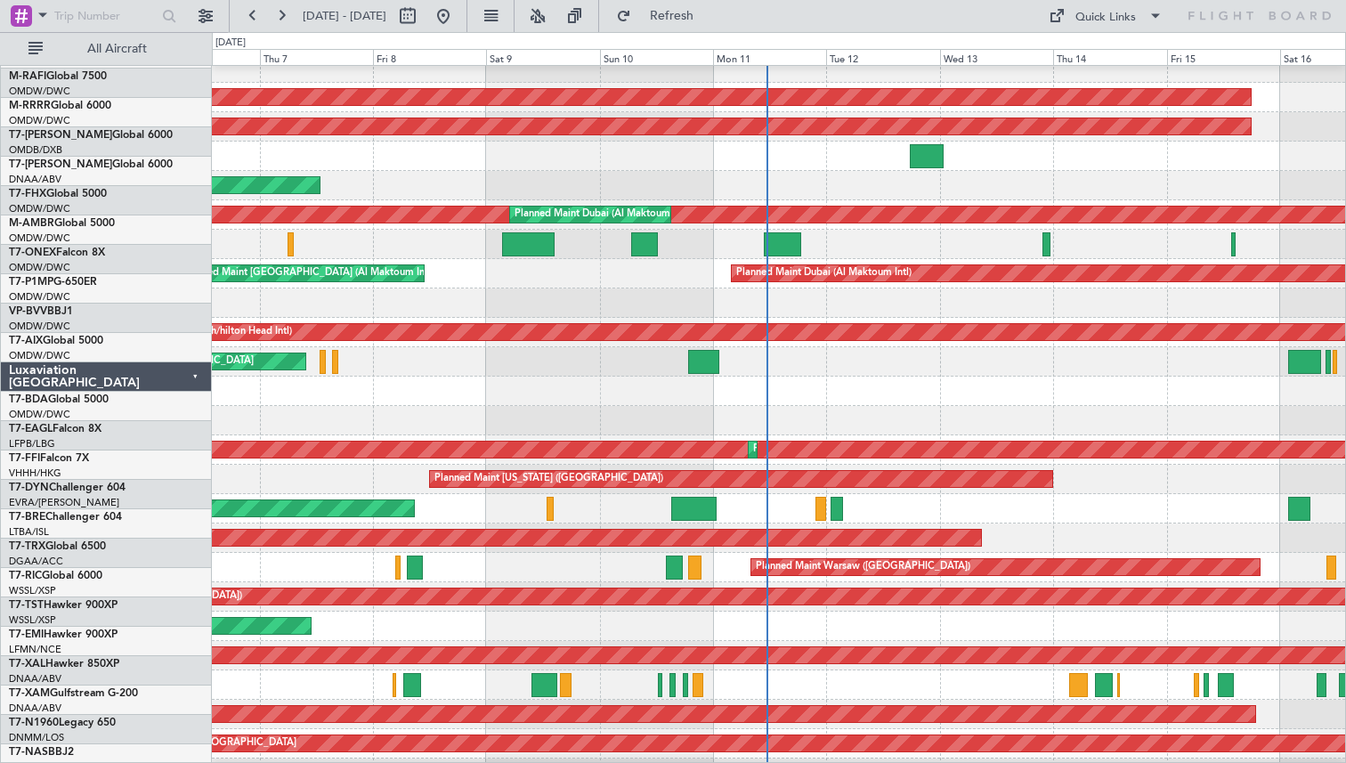
click at [657, 523] on div "Planned Maint [GEOGRAPHIC_DATA]-[GEOGRAPHIC_DATA]" at bounding box center [778, 537] width 1133 height 29
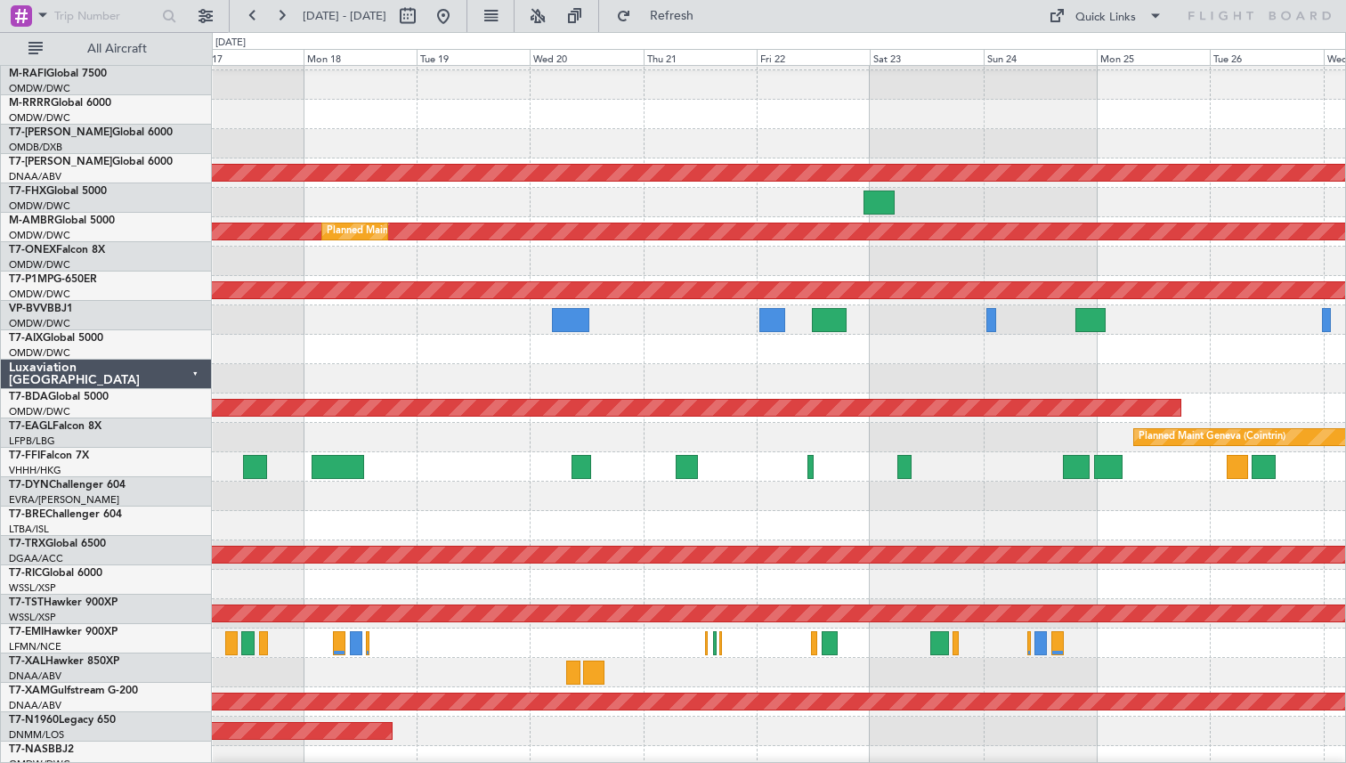
scroll to position [198, 0]
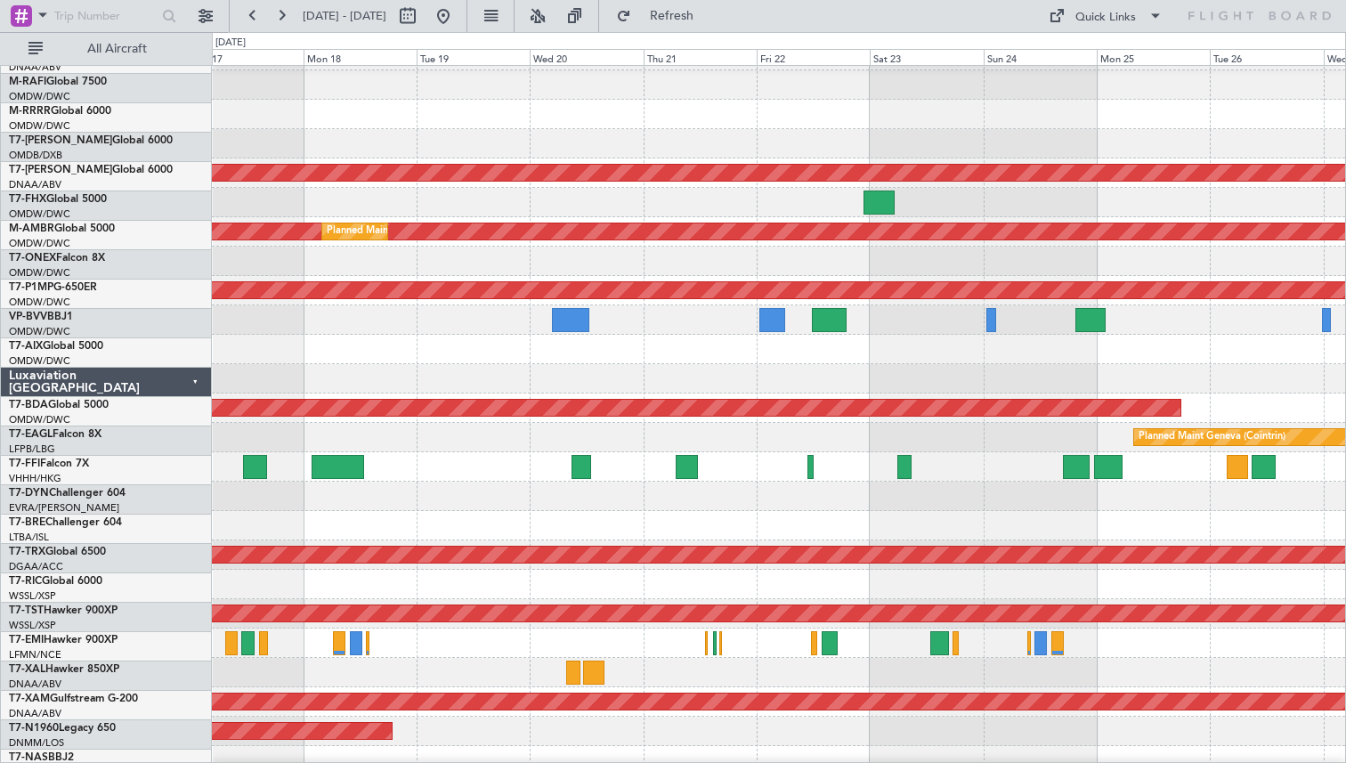
click at [365, 533] on div "Planned Maint Warsaw ([GEOGRAPHIC_DATA])" at bounding box center [778, 525] width 1133 height 29
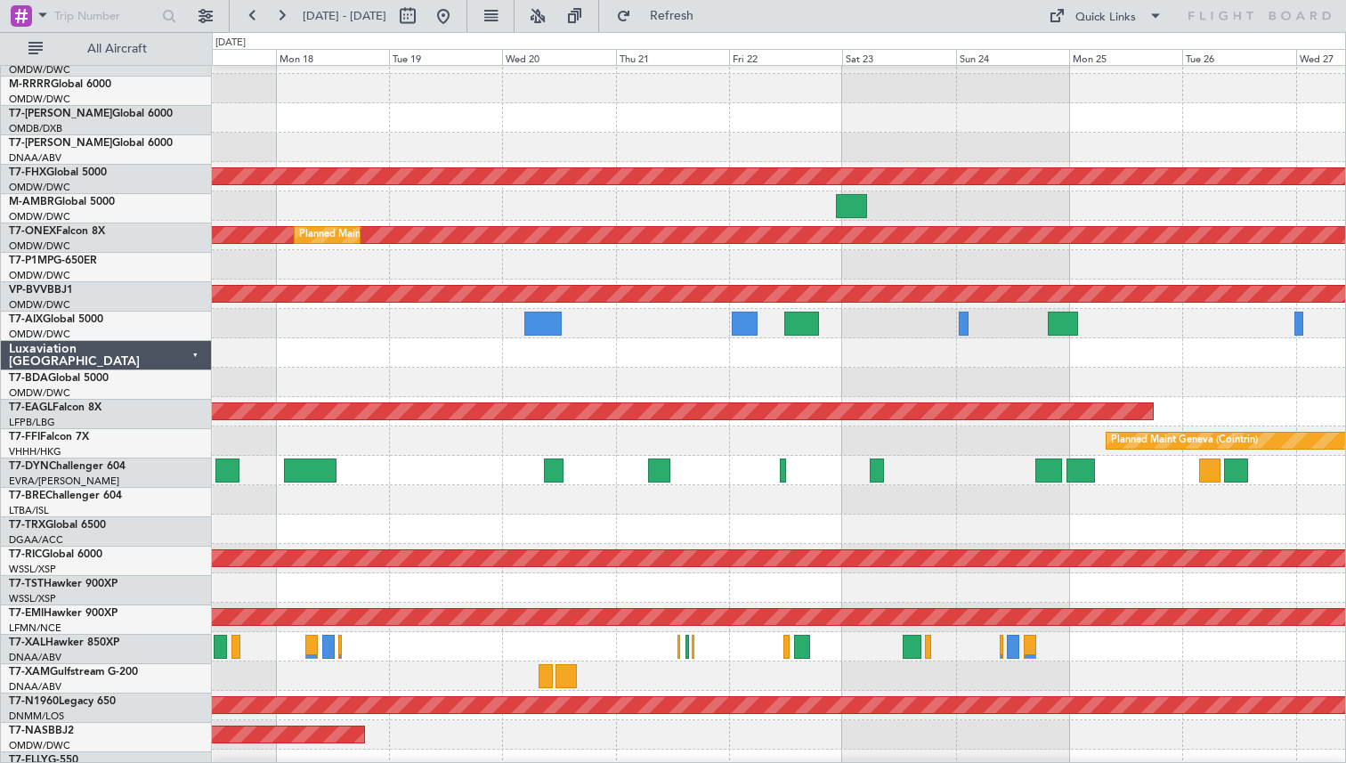
click at [913, 490] on div at bounding box center [778, 499] width 1133 height 29
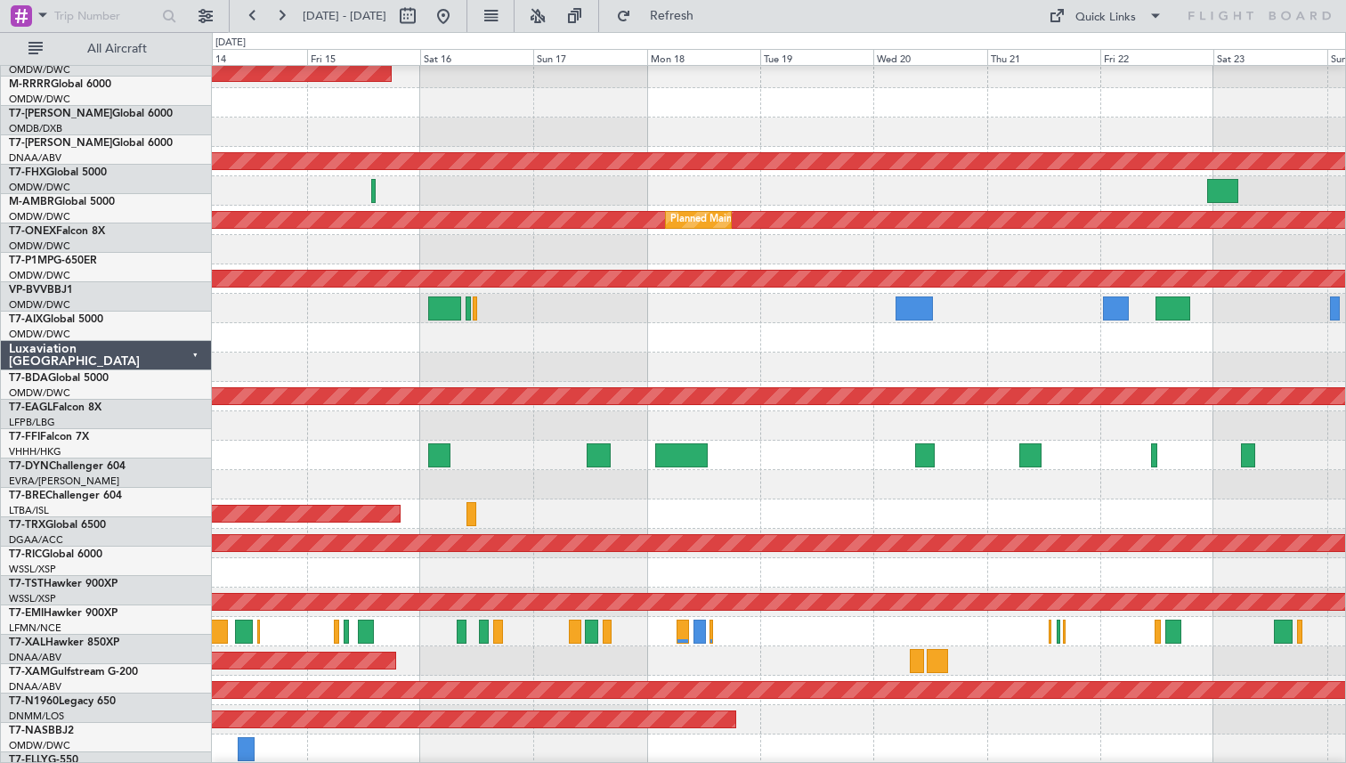
scroll to position [213, 0]
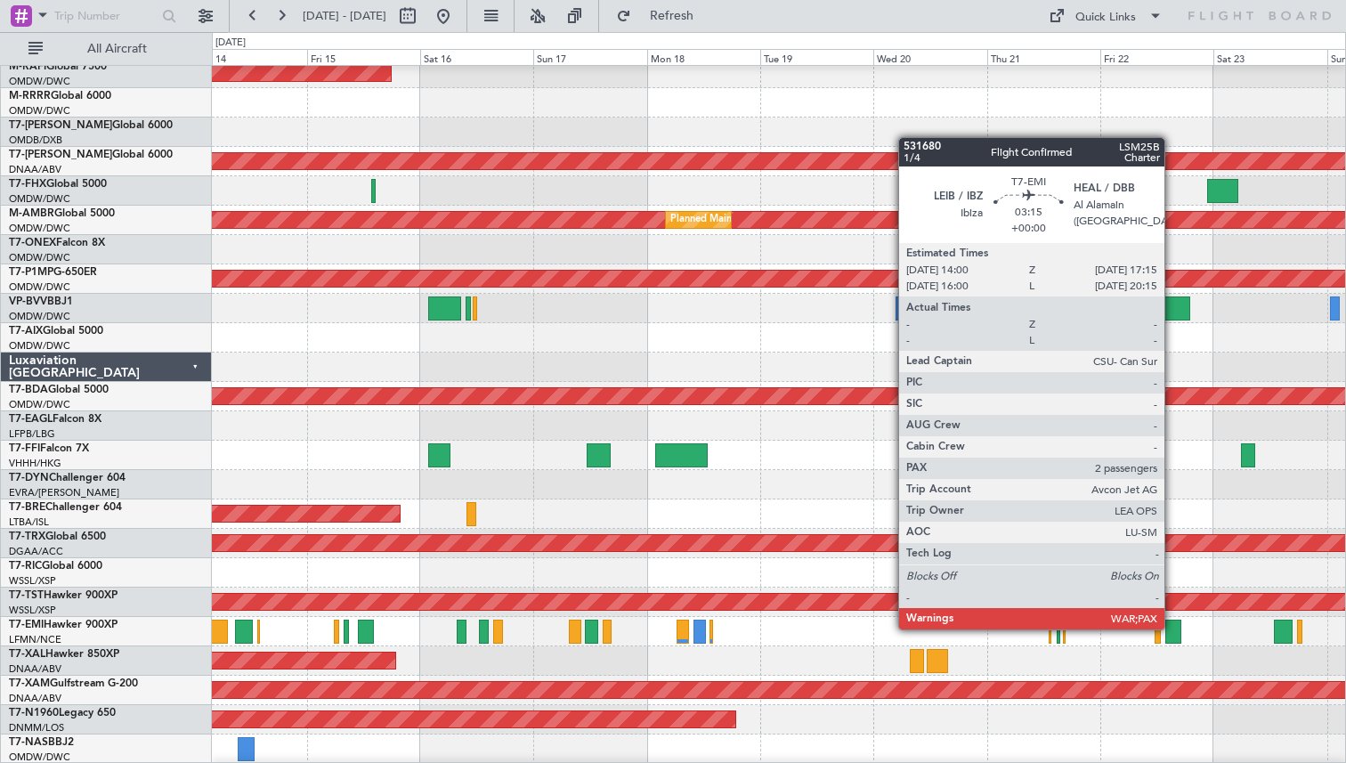
click at [1172, 628] on div at bounding box center [1173, 631] width 16 height 24
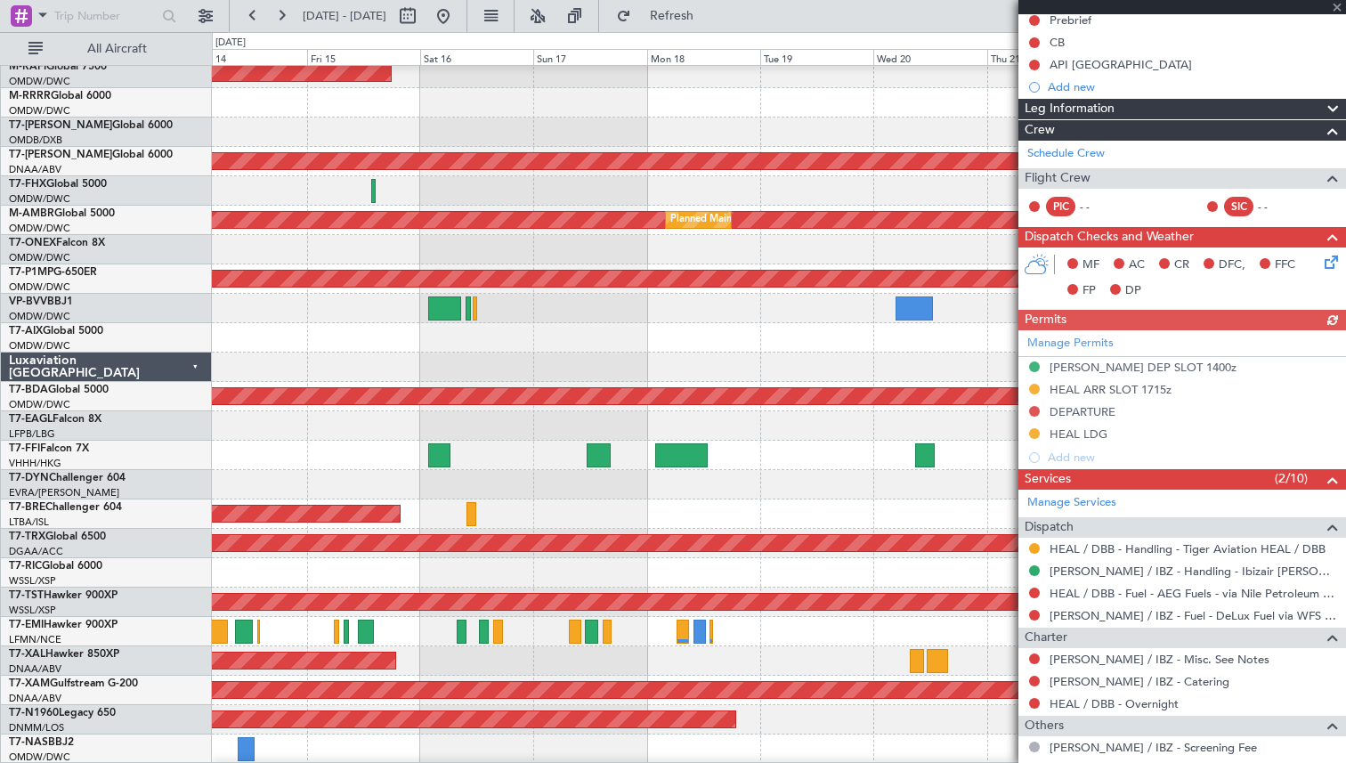
scroll to position [343, 0]
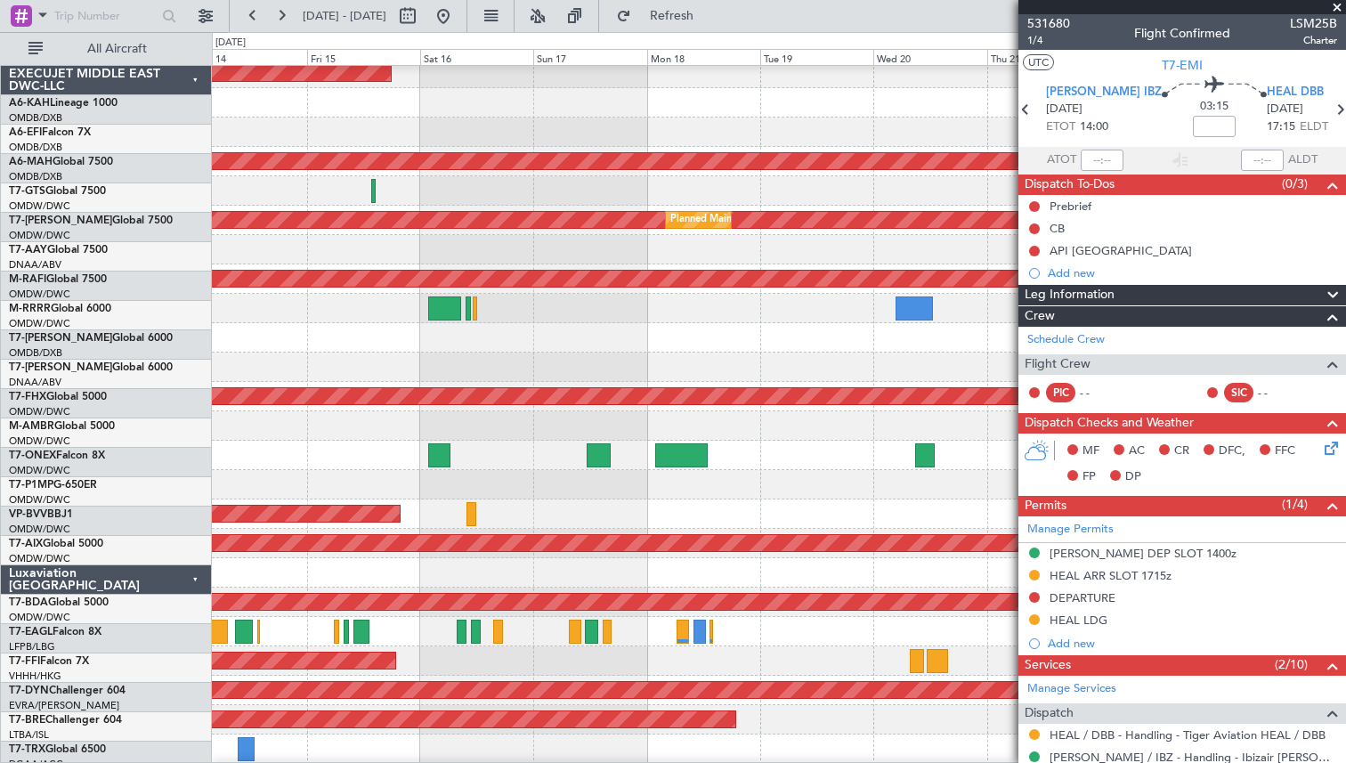
scroll to position [343, 0]
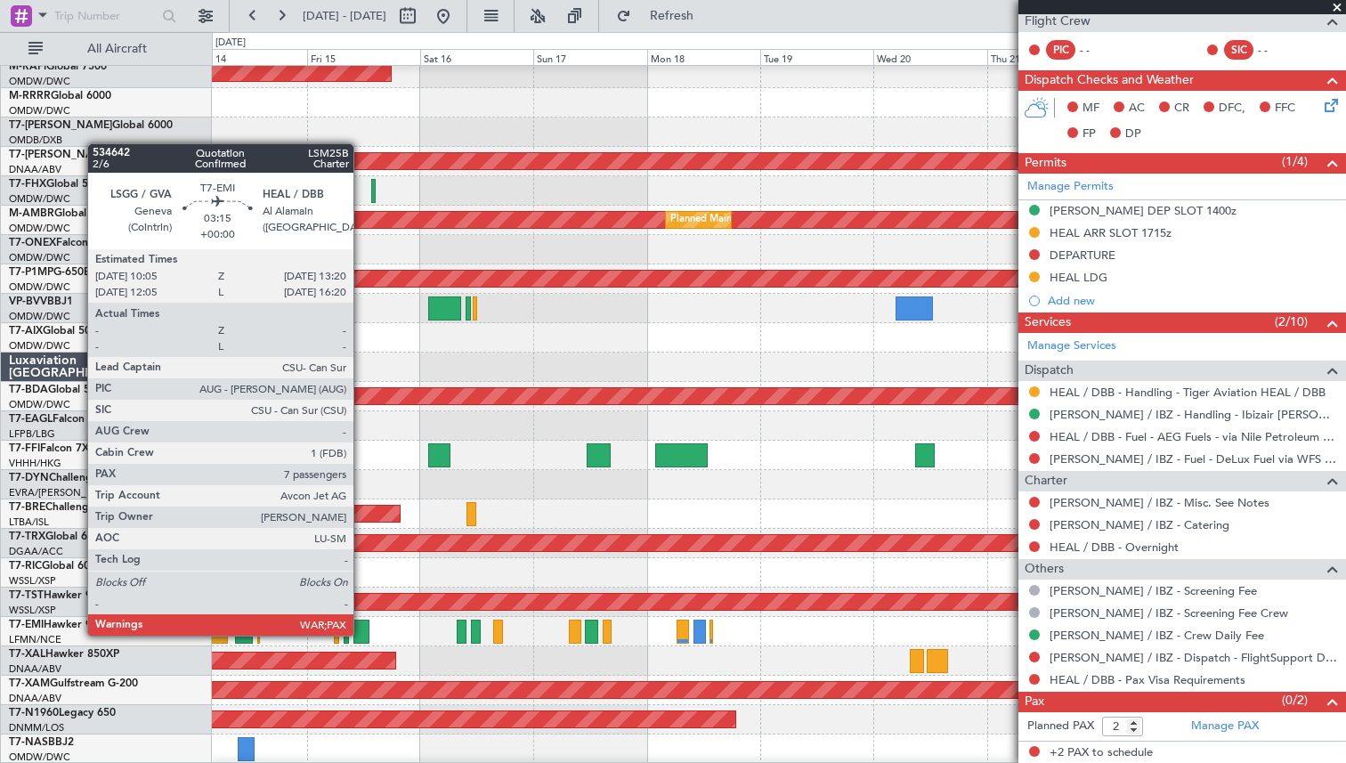
click at [361, 635] on div at bounding box center [361, 631] width 16 height 24
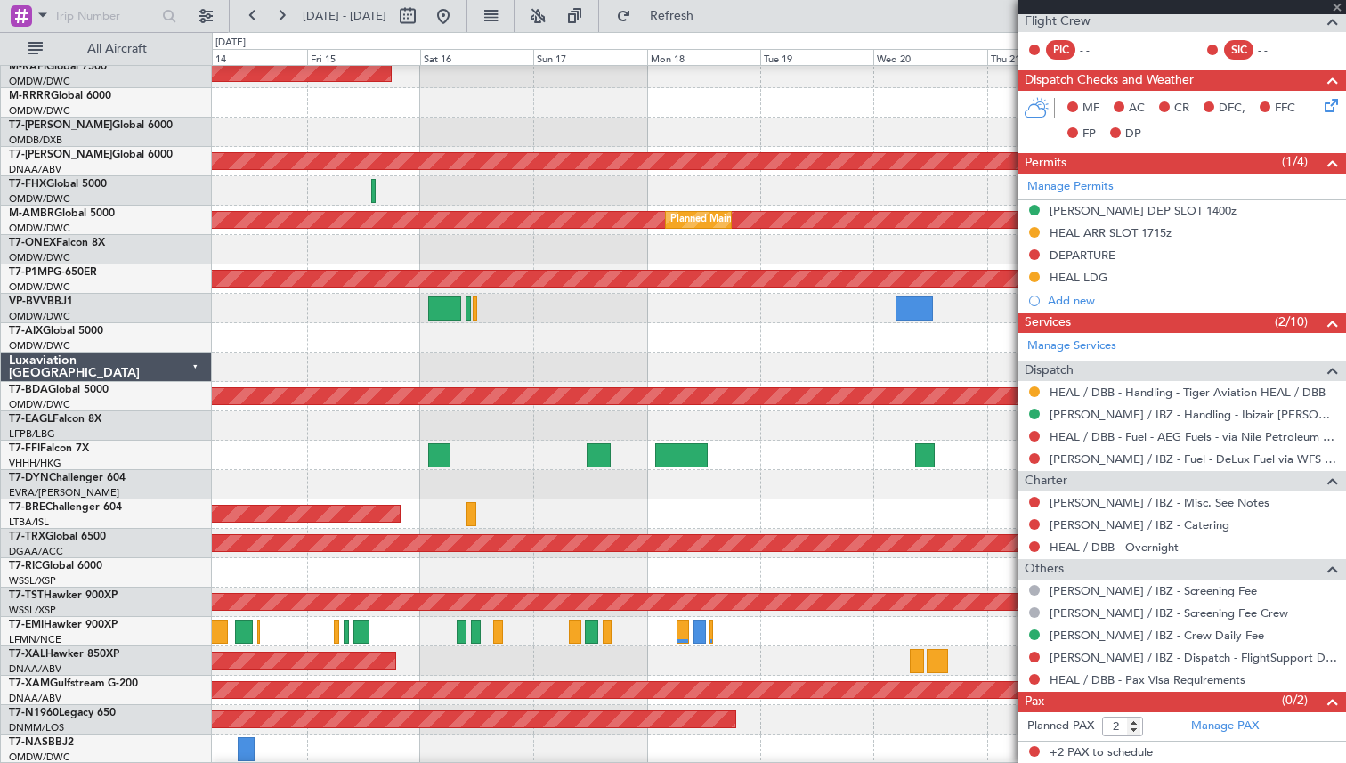
type input "7"
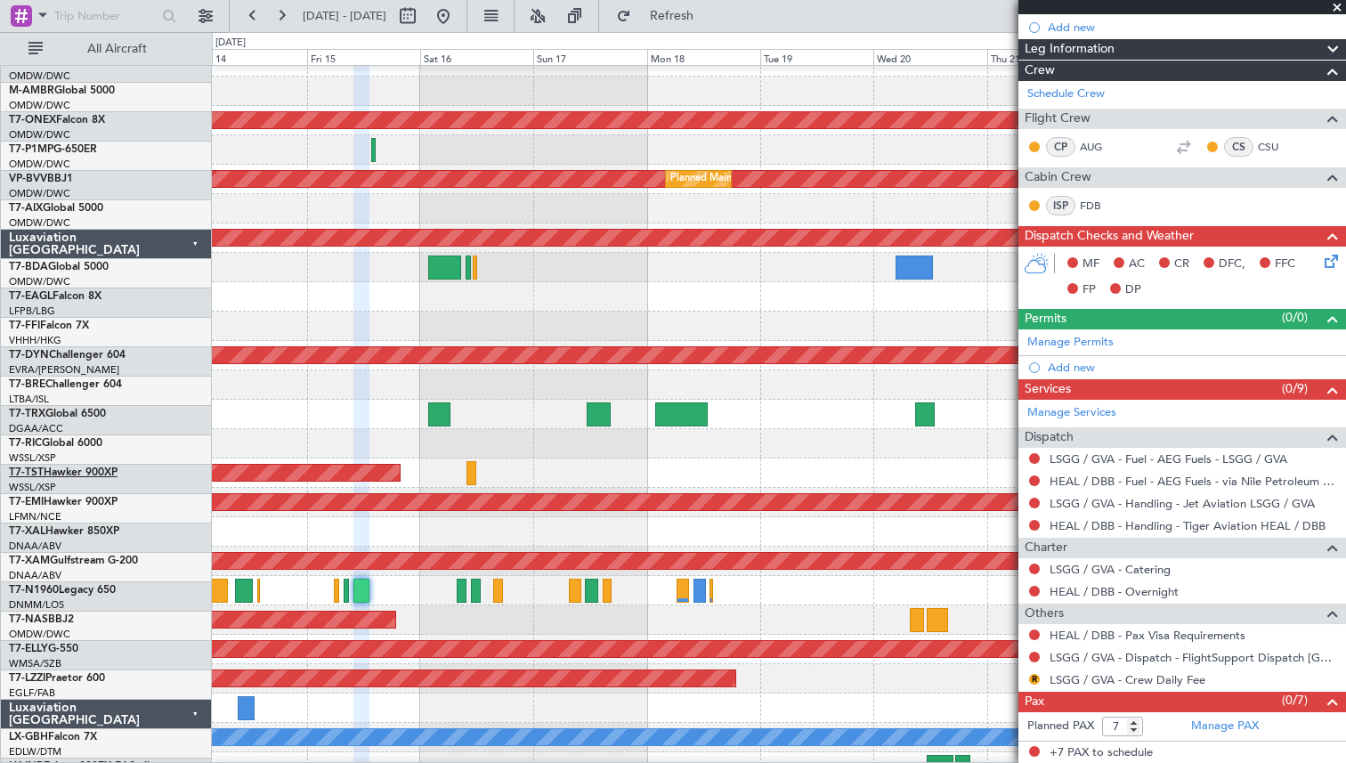
scroll to position [0, 0]
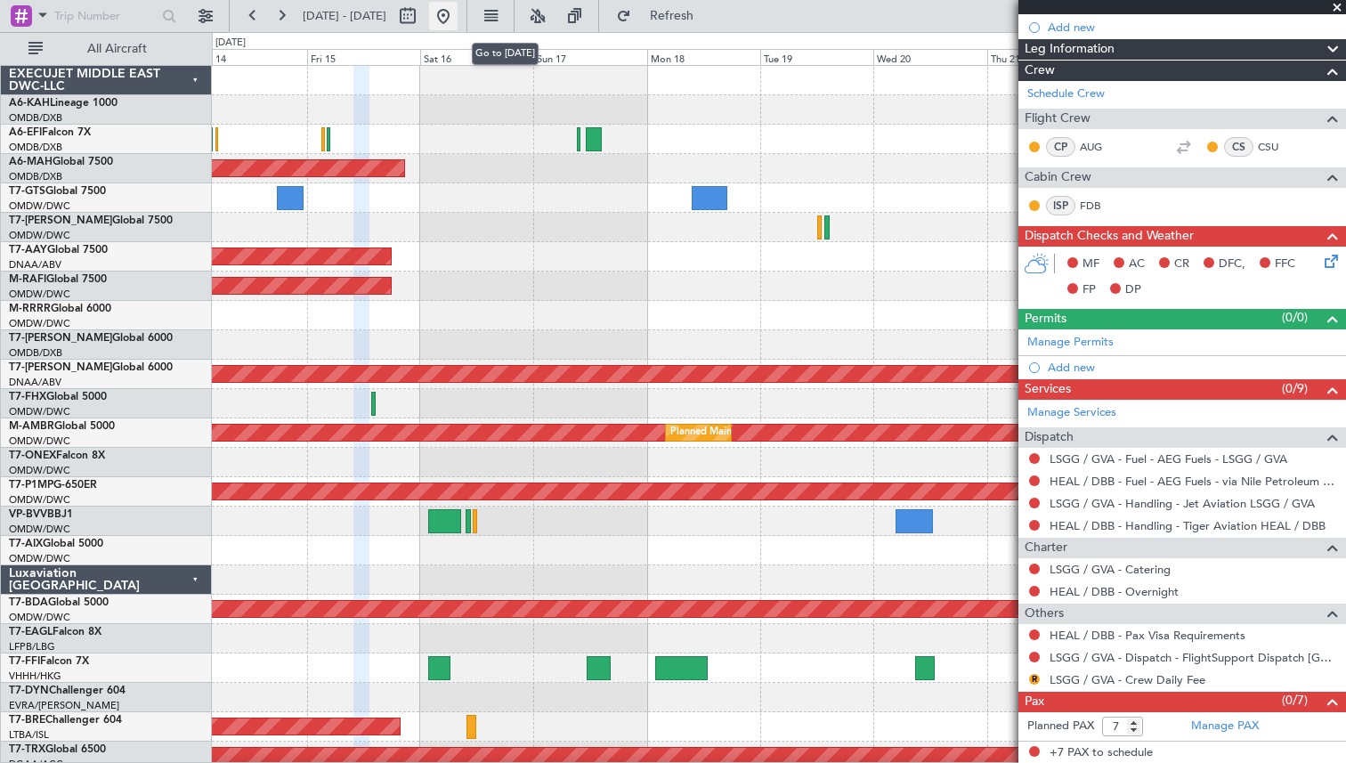
click at [457, 20] on button at bounding box center [443, 16] width 28 height 28
